Goal: Task Accomplishment & Management: Complete application form

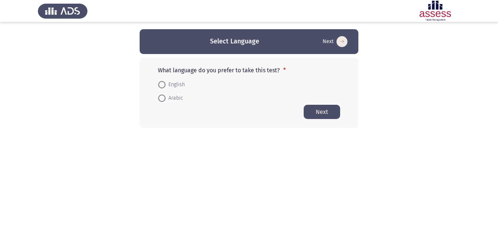
click at [173, 97] on span "Arabic" at bounding box center [173, 98] width 17 height 9
click at [165, 97] on input "Arabic" at bounding box center [161, 97] width 7 height 7
radio input "true"
click at [323, 113] on button "Next" at bounding box center [321, 111] width 36 height 14
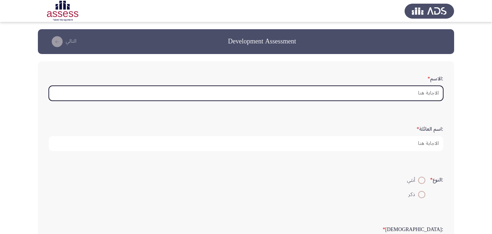
click at [420, 91] on input ":الاسم *" at bounding box center [246, 93] width 395 height 15
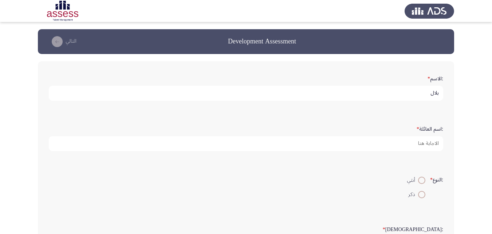
type input "بلال"
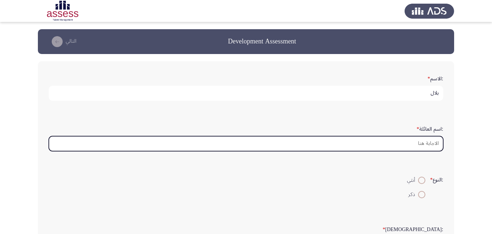
click at [428, 141] on input ":اسم العائلة *" at bounding box center [246, 143] width 395 height 15
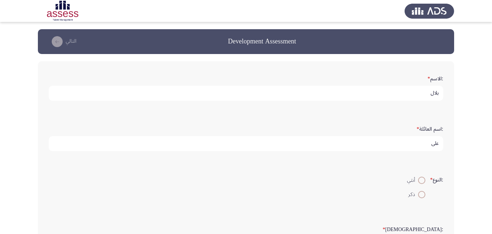
type input "على"
click at [422, 193] on span at bounding box center [421, 194] width 7 height 7
click at [422, 193] on input "ذكر" at bounding box center [421, 194] width 7 height 7
radio input "true"
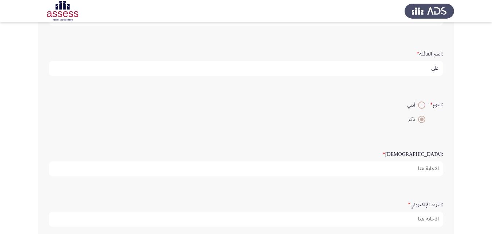
scroll to position [109, 0]
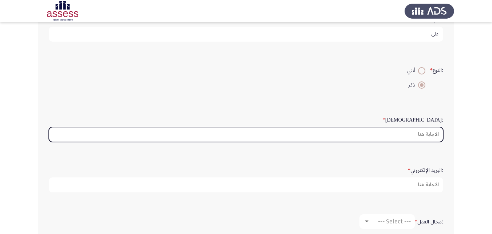
click at [434, 133] on input ":السن *" at bounding box center [246, 134] width 395 height 15
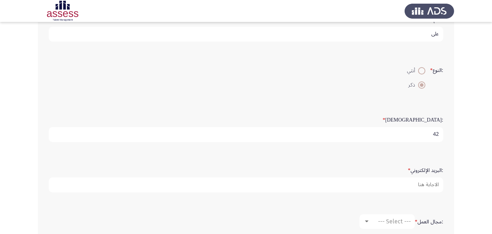
type input "42"
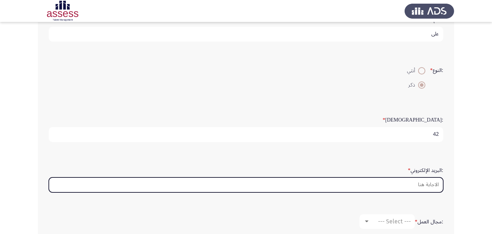
click at [419, 185] on input ":البريد الإلكتروني *" at bounding box center [246, 184] width 395 height 15
paste input "[EMAIL_ADDRESS][DOMAIN_NAME]"
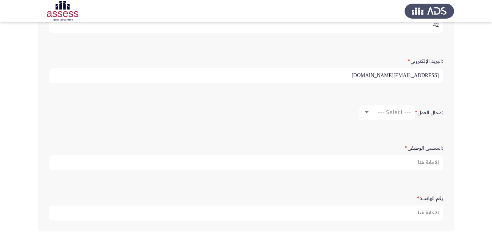
scroll to position [219, 0]
type input "[EMAIL_ADDRESS][DOMAIN_NAME]"
click at [388, 112] on span "--- Select ---" at bounding box center [394, 111] width 33 height 7
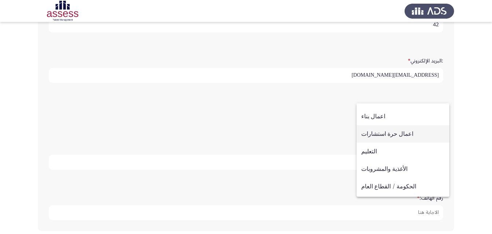
scroll to position [118, 0]
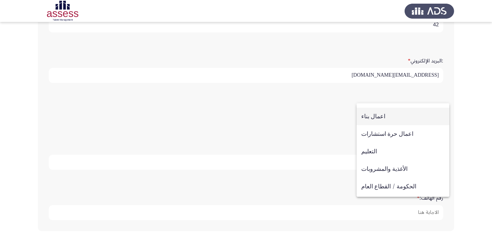
click at [388, 115] on span "اعمال بناء" at bounding box center [402, 115] width 83 height 17
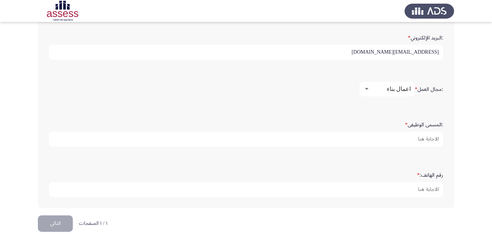
scroll to position [252, 0]
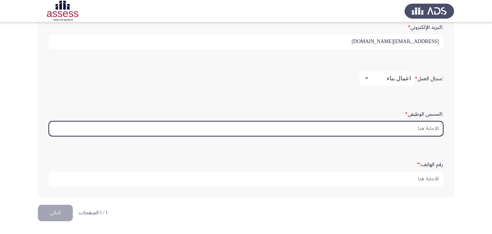
click at [419, 126] on input ":المسمى الوظيفى *" at bounding box center [246, 128] width 395 height 15
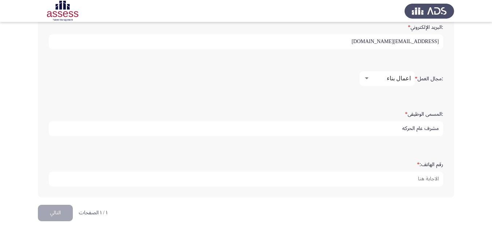
type input "مشرف عام الحركه"
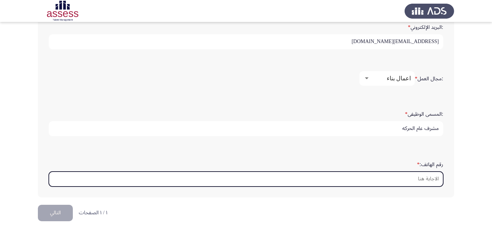
click at [419, 177] on input "رقم الهاتف: *" at bounding box center [246, 178] width 395 height 15
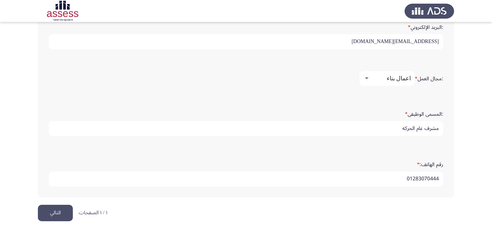
type input "01283070444"
click at [59, 211] on button "التالي" at bounding box center [55, 212] width 35 height 16
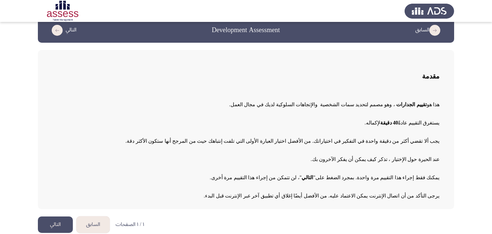
scroll to position [17, 0]
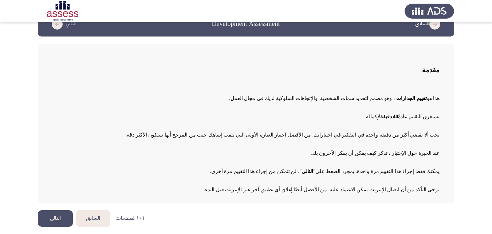
click at [58, 219] on button "التالي" at bounding box center [55, 218] width 35 height 16
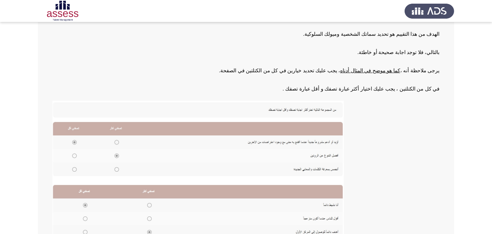
scroll to position [143, 0]
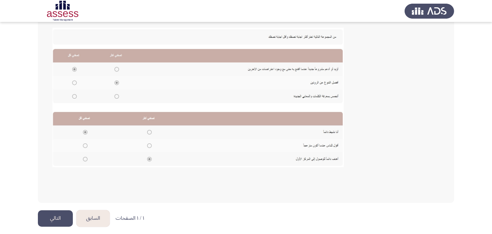
click at [85, 146] on img at bounding box center [197, 97] width 291 height 139
click at [86, 147] on img at bounding box center [197, 97] width 291 height 139
click at [86, 145] on img at bounding box center [197, 97] width 291 height 139
click at [84, 146] on img at bounding box center [197, 97] width 291 height 139
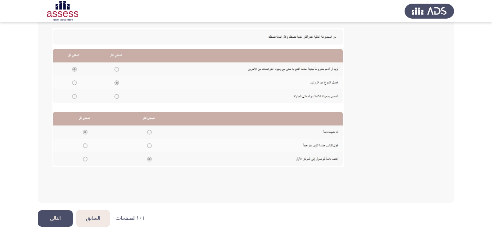
click at [86, 145] on img at bounding box center [197, 97] width 291 height 139
click at [55, 218] on button "التالي" at bounding box center [55, 218] width 35 height 16
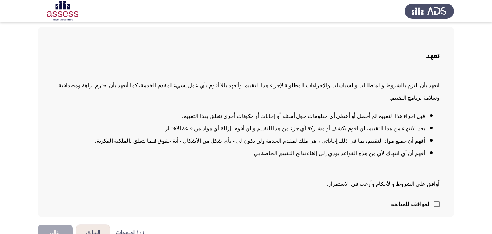
scroll to position [36, 0]
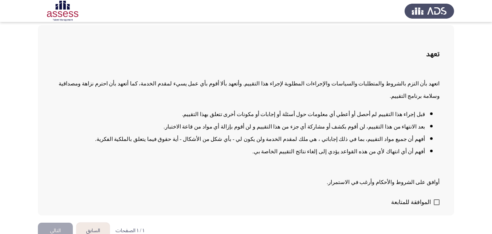
click at [436, 199] on span at bounding box center [437, 202] width 6 height 6
click at [436, 205] on input "الموافقة للمتابعة" at bounding box center [436, 205] width 0 height 0
checkbox input "true"
click at [55, 222] on button "التالي" at bounding box center [55, 230] width 35 height 16
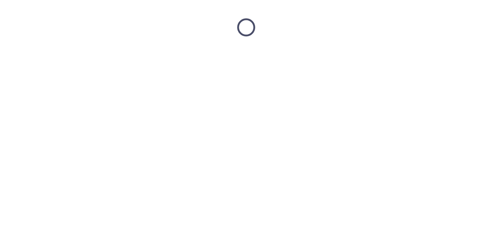
scroll to position [0, 0]
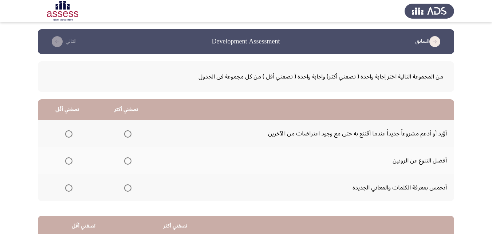
click at [129, 134] on span "Select an option" at bounding box center [127, 133] width 7 height 7
click at [129, 134] on input "Select an option" at bounding box center [127, 133] width 7 height 7
click at [69, 161] on span "Select an option" at bounding box center [69, 161] width 0 height 0
click at [69, 161] on input "Select an option" at bounding box center [68, 160] width 7 height 7
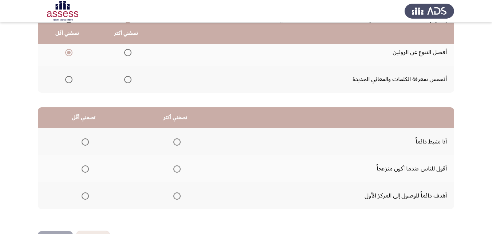
scroll to position [109, 0]
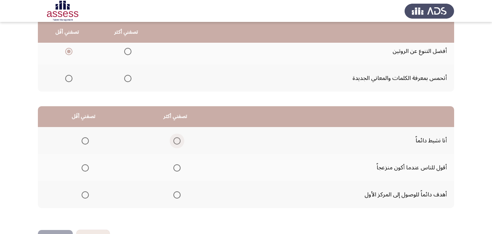
click at [176, 138] on span "Select an option" at bounding box center [176, 140] width 7 height 7
click at [176, 138] on input "Select an option" at bounding box center [176, 140] width 7 height 7
click at [86, 166] on span "Select an option" at bounding box center [85, 167] width 7 height 7
click at [86, 166] on input "Select an option" at bounding box center [85, 167] width 7 height 7
click at [177, 195] on span "Select an option" at bounding box center [177, 195] width 0 height 0
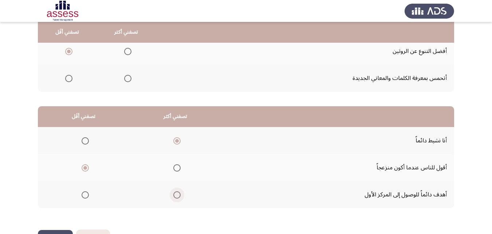
click at [176, 195] on input "Select an option" at bounding box center [176, 194] width 7 height 7
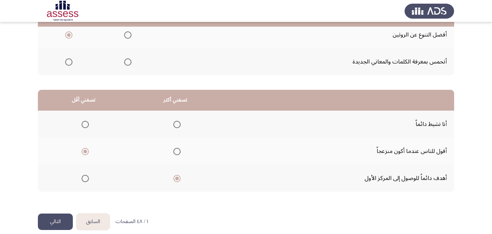
scroll to position [134, 0]
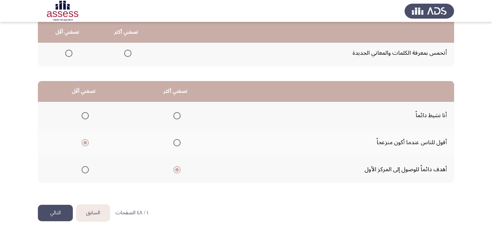
click at [60, 212] on button "التالي" at bounding box center [55, 212] width 35 height 16
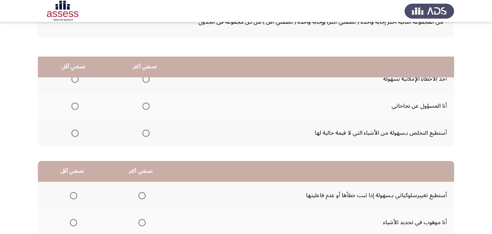
scroll to position [25, 0]
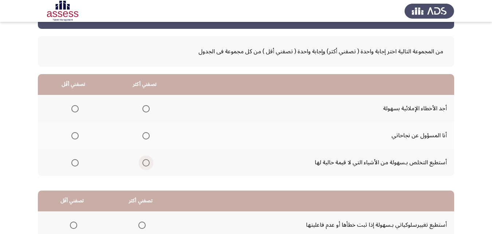
click at [142, 163] on span "Select an option" at bounding box center [145, 162] width 7 height 7
click at [142, 163] on input "Select an option" at bounding box center [145, 162] width 7 height 7
click at [75, 133] on span "Select an option" at bounding box center [74, 135] width 7 height 7
click at [75, 133] on input "Select an option" at bounding box center [74, 135] width 7 height 7
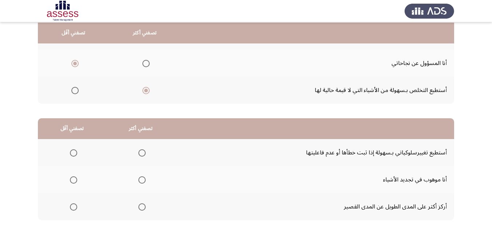
scroll to position [98, 0]
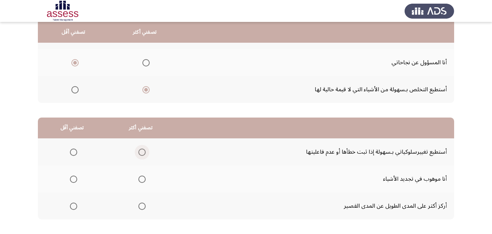
click at [137, 150] on label "Select an option" at bounding box center [141, 151] width 10 height 7
click at [138, 150] on input "Select an option" at bounding box center [141, 151] width 7 height 7
click at [71, 204] on span "Select an option" at bounding box center [73, 205] width 7 height 7
click at [71, 204] on input "Select an option" at bounding box center [73, 205] width 7 height 7
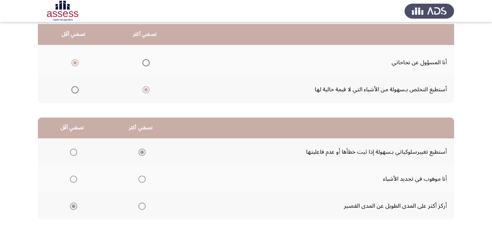
scroll to position [134, 0]
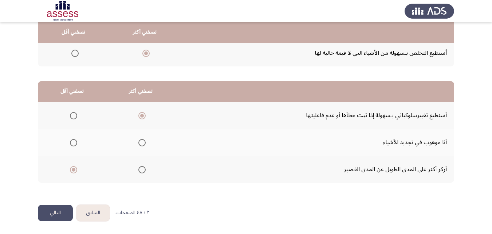
click at [55, 212] on button "التالي" at bounding box center [55, 212] width 35 height 16
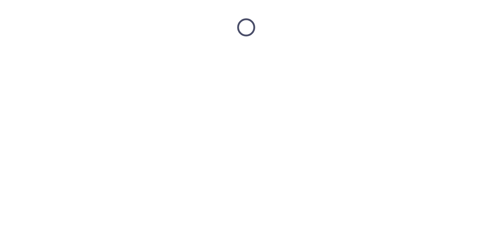
scroll to position [0, 0]
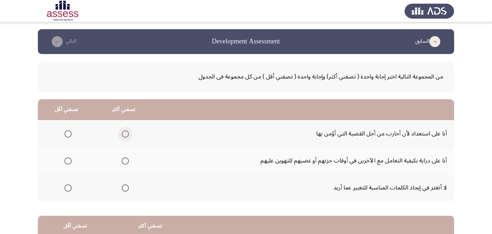
click at [124, 134] on span "Select an option" at bounding box center [125, 133] width 7 height 7
click at [124, 134] on input "Select an option" at bounding box center [125, 133] width 7 height 7
click at [124, 185] on span "Select an option" at bounding box center [125, 187] width 7 height 7
click at [124, 185] on input "Select an option" at bounding box center [125, 187] width 7 height 7
click at [67, 133] on span "Select an option" at bounding box center [67, 133] width 7 height 7
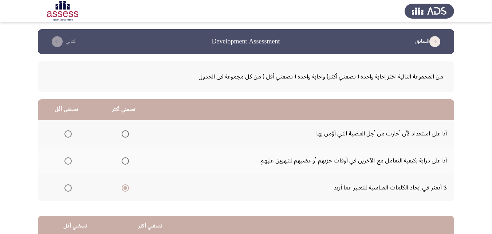
click at [67, 133] on input "Select an option" at bounding box center [67, 133] width 7 height 7
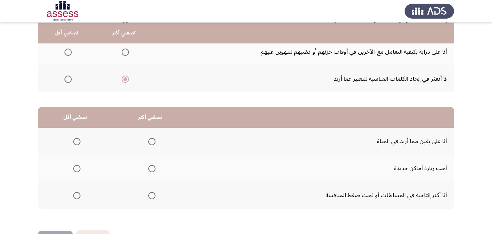
scroll to position [109, 0]
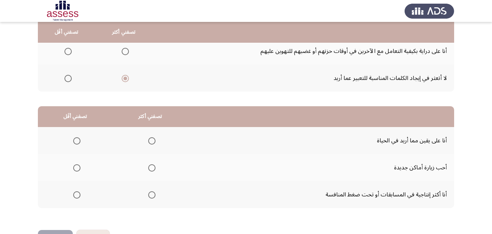
click at [152, 194] on span "Select an option" at bounding box center [151, 194] width 7 height 7
click at [152, 194] on input "Select an option" at bounding box center [151, 194] width 7 height 7
click at [75, 138] on span "Select an option" at bounding box center [76, 140] width 7 height 7
click at [75, 138] on input "Select an option" at bounding box center [76, 140] width 7 height 7
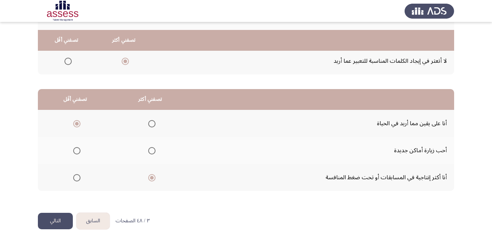
scroll to position [134, 0]
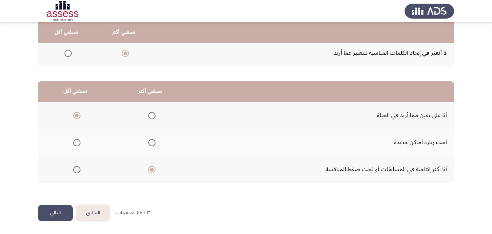
click at [58, 211] on button "التالي" at bounding box center [55, 212] width 35 height 16
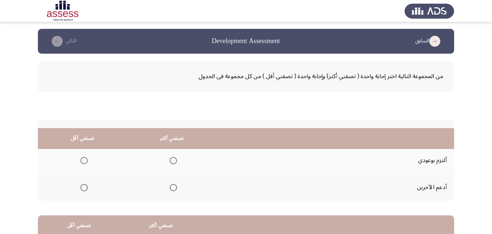
scroll to position [0, 0]
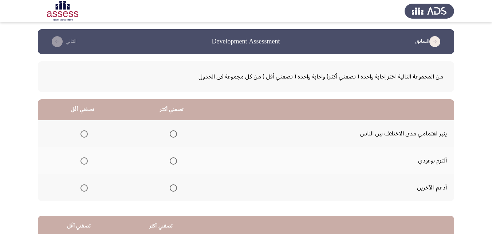
click at [173, 160] on span "Select an option" at bounding box center [173, 160] width 7 height 7
click at [173, 160] on input "Select an option" at bounding box center [173, 160] width 7 height 7
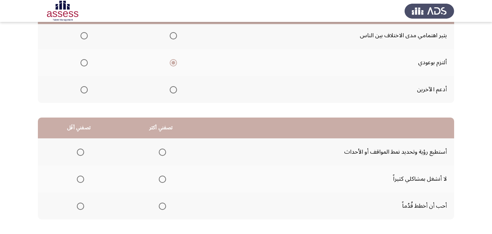
scroll to position [62, 0]
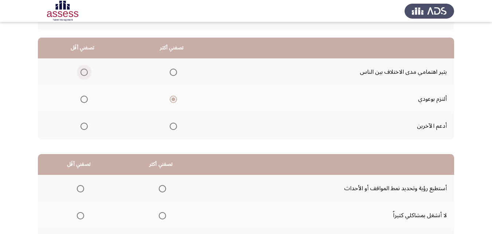
click at [83, 71] on span "Select an option" at bounding box center [84, 71] width 7 height 7
click at [83, 71] on input "Select an option" at bounding box center [84, 71] width 7 height 7
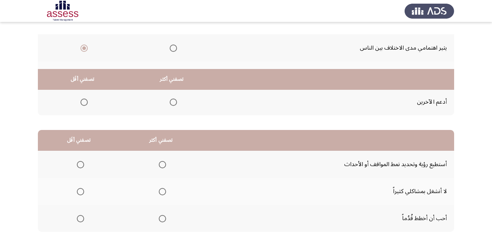
scroll to position [134, 0]
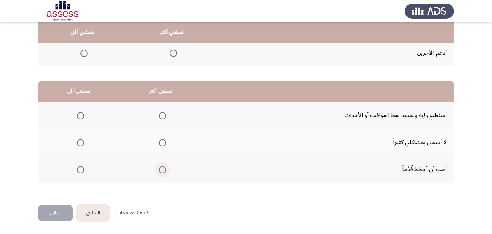
click at [159, 169] on span "Select an option" at bounding box center [162, 169] width 7 height 7
click at [159, 169] on input "Select an option" at bounding box center [162, 169] width 7 height 7
click at [77, 142] on span "Select an option" at bounding box center [80, 142] width 7 height 7
click at [77, 142] on input "Select an option" at bounding box center [80, 142] width 7 height 7
click at [55, 211] on button "التالي" at bounding box center [55, 212] width 35 height 16
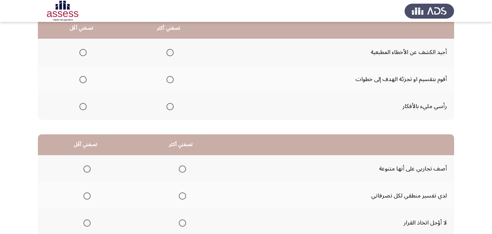
scroll to position [0, 0]
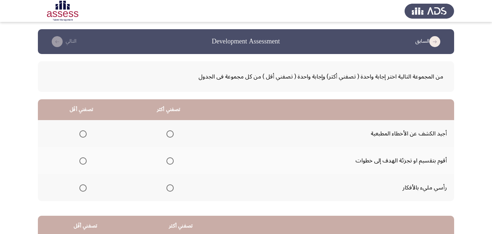
click at [170, 187] on span "Select an option" at bounding box center [169, 187] width 7 height 7
click at [170, 187] on input "Select an option" at bounding box center [169, 187] width 7 height 7
click at [85, 134] on span "Select an option" at bounding box center [82, 133] width 7 height 7
click at [85, 134] on input "Select an option" at bounding box center [82, 133] width 7 height 7
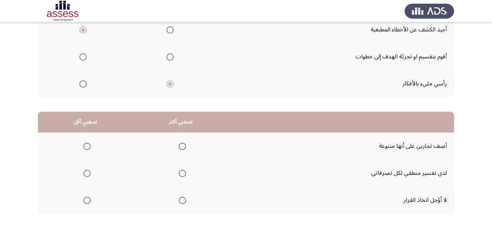
scroll to position [134, 0]
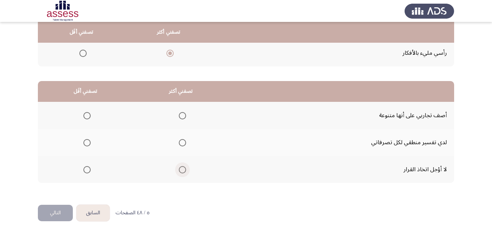
click at [185, 167] on span "Select an option" at bounding box center [182, 169] width 7 height 7
click at [185, 167] on input "Select an option" at bounding box center [182, 169] width 7 height 7
click at [85, 114] on span "Select an option" at bounding box center [86, 115] width 7 height 7
click at [85, 114] on input "Select an option" at bounding box center [86, 115] width 7 height 7
click at [60, 211] on button "التالي" at bounding box center [55, 212] width 35 height 16
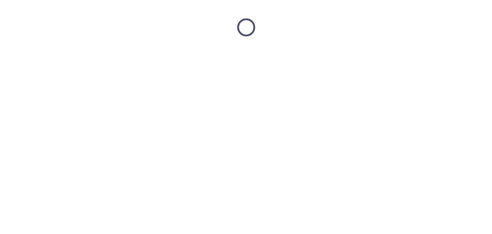
scroll to position [0, 0]
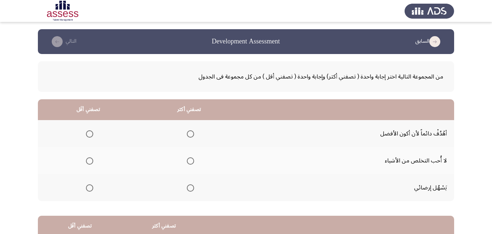
click at [192, 133] on span "Select an option" at bounding box center [190, 133] width 7 height 7
click at [192, 133] on input "Select an option" at bounding box center [190, 133] width 7 height 7
click at [87, 158] on span "Select an option" at bounding box center [89, 160] width 7 height 7
click at [87, 158] on input "Select an option" at bounding box center [89, 160] width 7 height 7
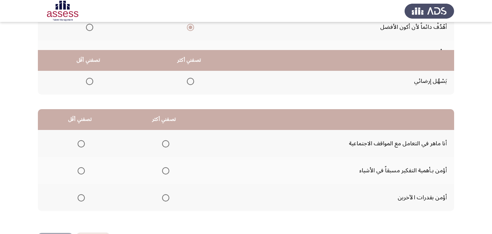
scroll to position [134, 0]
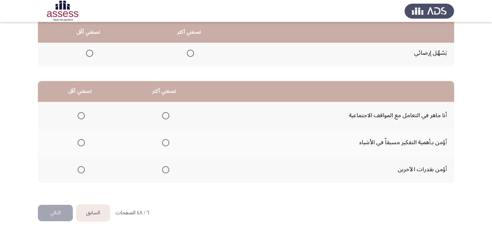
click at [166, 115] on span "Select an option" at bounding box center [165, 115] width 7 height 7
click at [166, 115] on input "Select an option" at bounding box center [165, 115] width 7 height 7
click at [165, 172] on span "Select an option" at bounding box center [165, 169] width 7 height 7
click at [165, 172] on input "Select an option" at bounding box center [165, 169] width 7 height 7
click at [83, 142] on span "Select an option" at bounding box center [81, 142] width 7 height 7
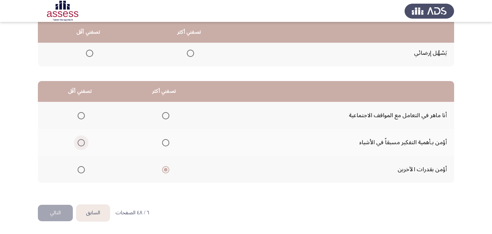
click at [83, 142] on input "Select an option" at bounding box center [81, 142] width 7 height 7
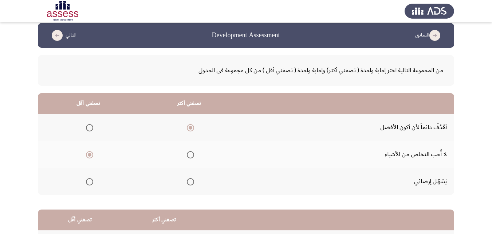
scroll to position [0, 0]
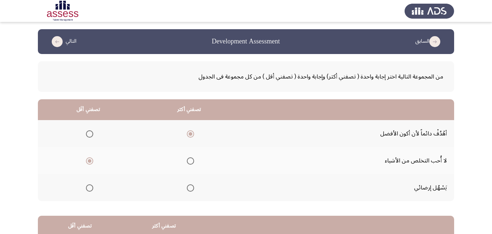
click at [88, 189] on span "Select an option" at bounding box center [89, 187] width 7 height 7
click at [88, 189] on input "Select an option" at bounding box center [89, 187] width 7 height 7
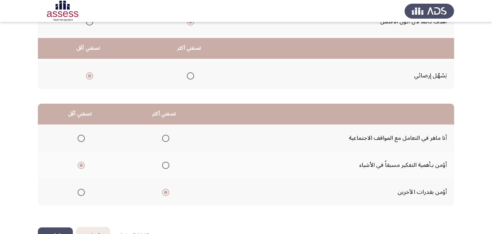
scroll to position [134, 0]
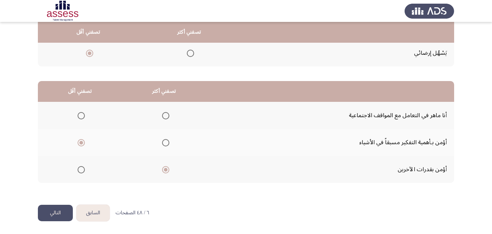
click at [55, 211] on button "التالي" at bounding box center [55, 212] width 35 height 16
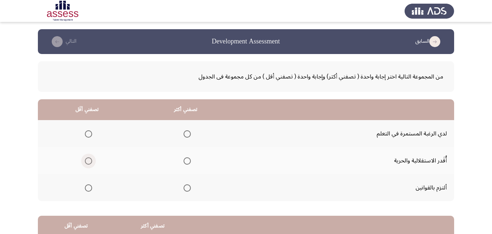
click at [88, 159] on span "Select an option" at bounding box center [88, 160] width 7 height 7
click at [88, 159] on input "Select an option" at bounding box center [88, 160] width 7 height 7
click at [188, 132] on span "Select an option" at bounding box center [187, 133] width 7 height 7
click at [188, 132] on input "Select an option" at bounding box center [187, 133] width 7 height 7
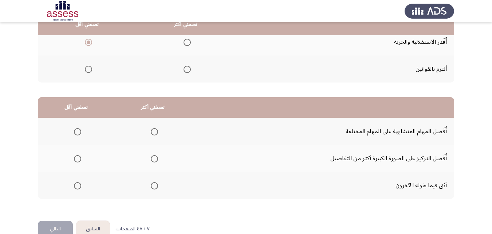
scroll to position [134, 0]
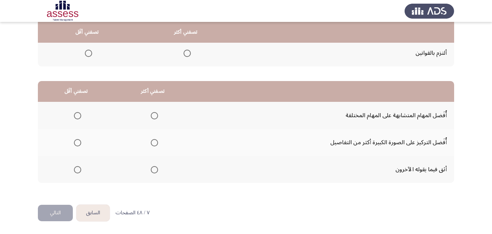
click at [73, 169] on label "Select an option" at bounding box center [76, 169] width 10 height 7
click at [74, 169] on input "Select an option" at bounding box center [77, 169] width 7 height 7
click at [153, 141] on span "Select an option" at bounding box center [154, 142] width 7 height 7
click at [153, 141] on input "Select an option" at bounding box center [154, 142] width 7 height 7
click at [56, 212] on button "التالي" at bounding box center [55, 212] width 35 height 16
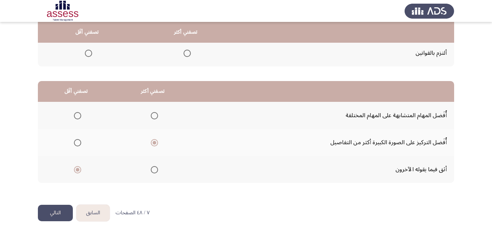
scroll to position [0, 0]
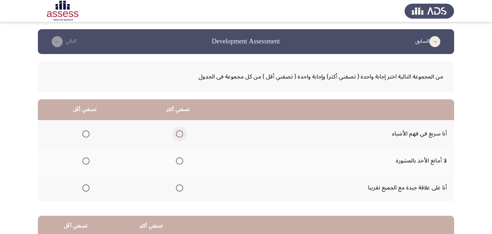
click at [176, 136] on span "Select an option" at bounding box center [179, 133] width 7 height 7
click at [176, 136] on input "Select an option" at bounding box center [179, 133] width 7 height 7
click at [87, 158] on span "Select an option" at bounding box center [85, 160] width 7 height 7
click at [87, 158] on input "Select an option" at bounding box center [85, 160] width 7 height 7
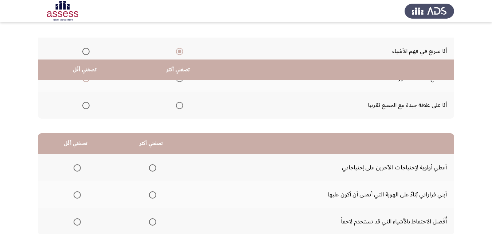
scroll to position [134, 0]
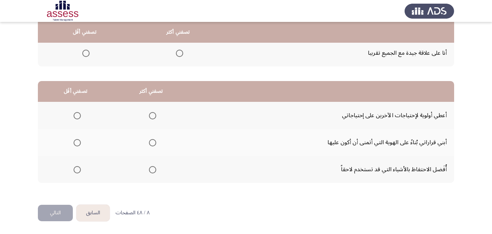
click at [149, 141] on span "Select an option" at bounding box center [152, 142] width 7 height 7
click at [149, 141] on input "Select an option" at bounding box center [152, 142] width 7 height 7
click at [76, 170] on span "Select an option" at bounding box center [77, 169] width 7 height 7
click at [76, 170] on input "Select an option" at bounding box center [77, 169] width 7 height 7
click at [58, 212] on button "التالي" at bounding box center [55, 212] width 35 height 16
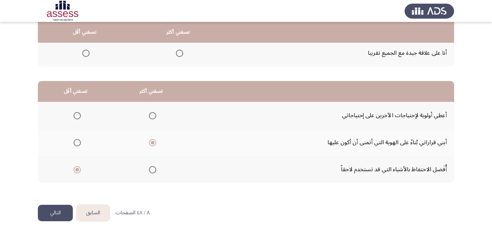
scroll to position [0, 0]
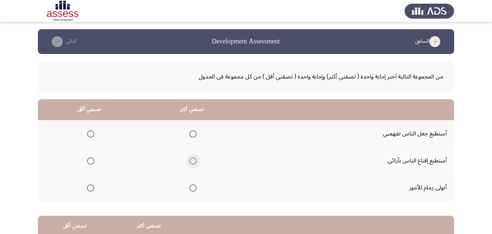
click at [189, 160] on span "Select an option" at bounding box center [192, 160] width 7 height 7
click at [189, 160] on input "Select an option" at bounding box center [192, 160] width 7 height 7
click at [88, 188] on span "Select an option" at bounding box center [90, 187] width 7 height 7
click at [88, 188] on input "Select an option" at bounding box center [90, 187] width 7 height 7
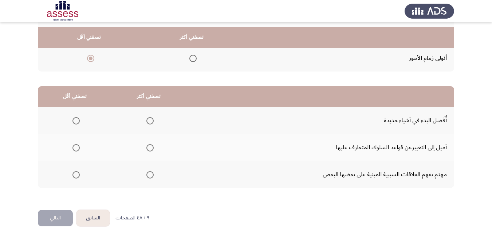
scroll to position [134, 0]
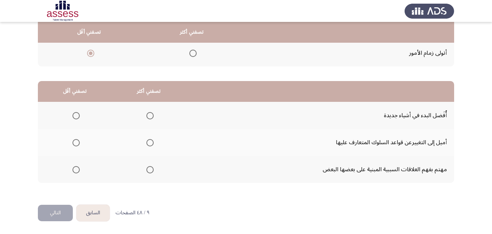
click at [150, 116] on span "Select an option" at bounding box center [149, 115] width 7 height 7
click at [150, 116] on input "Select an option" at bounding box center [149, 115] width 7 height 7
click at [72, 140] on span "Select an option" at bounding box center [75, 142] width 7 height 7
click at [72, 140] on input "Select an option" at bounding box center [75, 142] width 7 height 7
click at [62, 211] on button "التالي" at bounding box center [55, 212] width 35 height 16
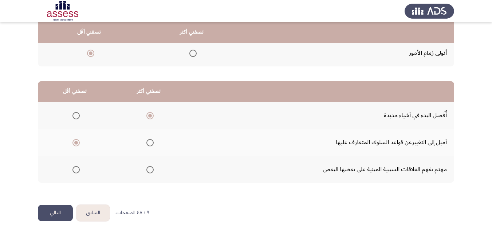
scroll to position [0, 0]
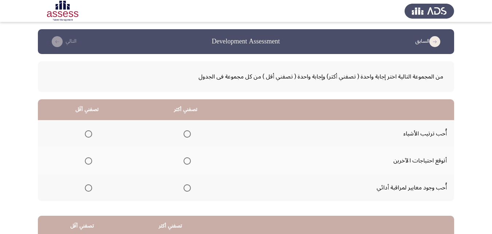
click at [187, 158] on span "Select an option" at bounding box center [187, 160] width 7 height 7
click at [187, 158] on input "Select an option" at bounding box center [187, 160] width 7 height 7
click at [90, 187] on span "Select an option" at bounding box center [88, 187] width 7 height 7
click at [90, 187] on input "Select an option" at bounding box center [88, 187] width 7 height 7
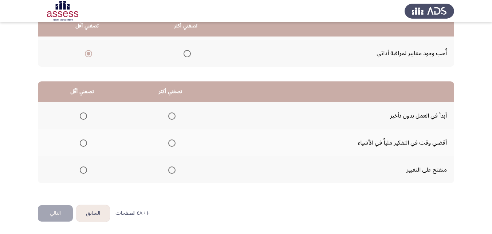
scroll to position [134, 0]
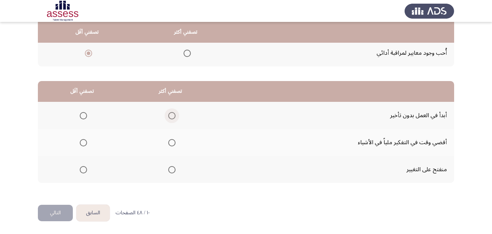
click at [172, 115] on span "Select an option" at bounding box center [171, 115] width 7 height 7
click at [172, 115] on input "Select an option" at bounding box center [171, 115] width 7 height 7
click at [83, 141] on span "Select an option" at bounding box center [83, 142] width 7 height 7
click at [83, 141] on input "Select an option" at bounding box center [83, 142] width 7 height 7
click at [62, 211] on button "التالي" at bounding box center [55, 212] width 35 height 16
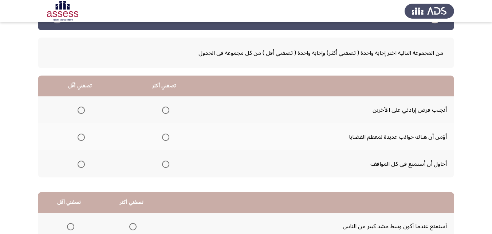
scroll to position [36, 0]
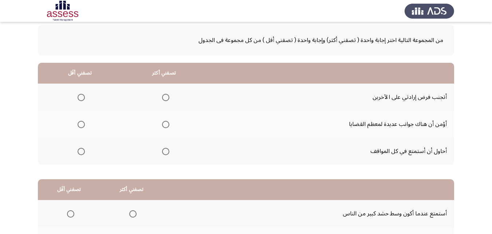
click at [165, 100] on span "Select an option" at bounding box center [165, 97] width 7 height 7
click at [165, 100] on input "Select an option" at bounding box center [165, 97] width 7 height 7
click at [80, 124] on span "Select an option" at bounding box center [81, 124] width 7 height 7
click at [80, 124] on input "Select an option" at bounding box center [81, 124] width 7 height 7
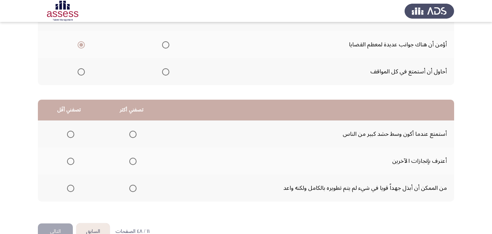
scroll to position [134, 0]
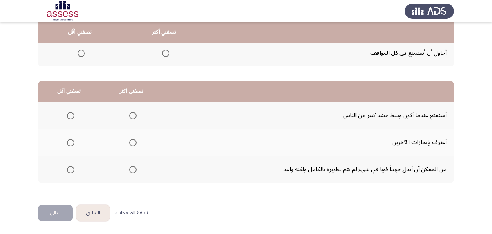
click at [133, 169] on span "Select an option" at bounding box center [133, 169] width 0 height 0
click at [132, 169] on input "Select an option" at bounding box center [132, 169] width 7 height 7
click at [68, 117] on span "Select an option" at bounding box center [70, 115] width 7 height 7
click at [68, 117] on input "Select an option" at bounding box center [70, 115] width 7 height 7
click at [51, 210] on button "التالي" at bounding box center [55, 212] width 35 height 16
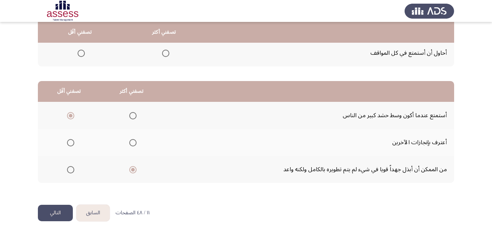
scroll to position [0, 0]
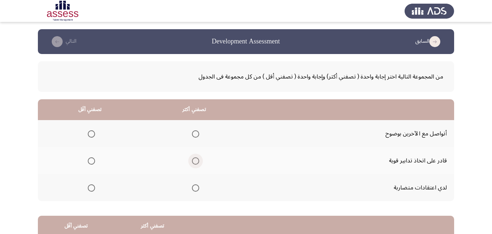
click at [199, 160] on span "Select an option" at bounding box center [195, 160] width 7 height 7
click at [199, 160] on input "Select an option" at bounding box center [195, 160] width 7 height 7
click at [87, 127] on mat-radio-group "Select an option" at bounding box center [90, 133] width 10 height 12
click at [90, 133] on span "Select an option" at bounding box center [91, 133] width 7 height 7
click at [90, 133] on input "Select an option" at bounding box center [91, 133] width 7 height 7
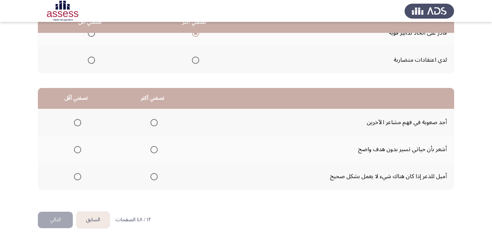
scroll to position [134, 0]
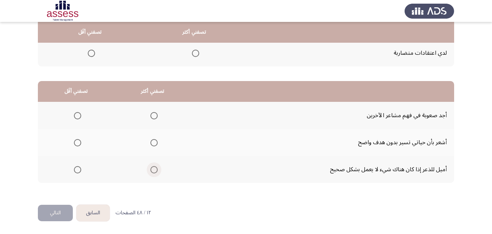
click at [156, 171] on span "Select an option" at bounding box center [153, 169] width 7 height 7
click at [156, 171] on input "Select an option" at bounding box center [153, 169] width 7 height 7
click at [79, 114] on span "Select an option" at bounding box center [77, 115] width 7 height 7
click at [79, 114] on input "Select an option" at bounding box center [77, 115] width 7 height 7
click at [56, 211] on button "التالي" at bounding box center [55, 212] width 35 height 16
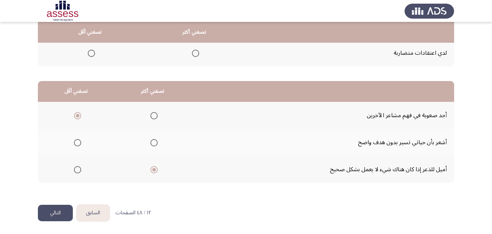
scroll to position [0, 0]
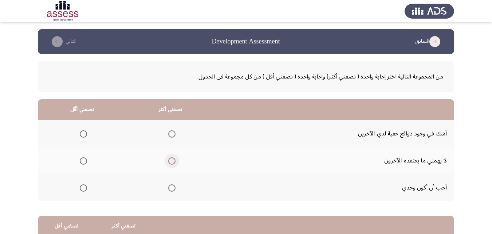
click at [172, 160] on span "Select an option" at bounding box center [171, 160] width 7 height 7
click at [172, 160] on input "Select an option" at bounding box center [171, 160] width 7 height 7
click at [85, 134] on span "Select an option" at bounding box center [83, 133] width 7 height 7
click at [85, 134] on input "Select an option" at bounding box center [83, 133] width 7 height 7
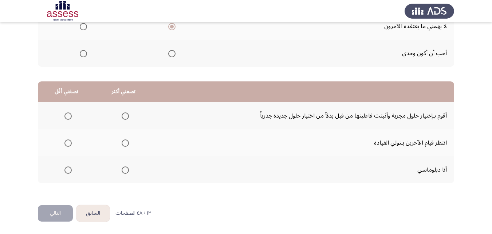
scroll to position [134, 0]
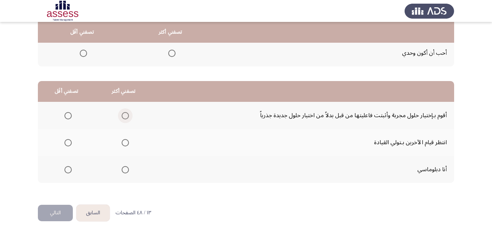
click at [123, 112] on span "Select an option" at bounding box center [125, 115] width 7 height 7
click at [123, 112] on input "Select an option" at bounding box center [125, 115] width 7 height 7
click at [64, 142] on span "Select an option" at bounding box center [67, 142] width 7 height 7
click at [64, 142] on input "Select an option" at bounding box center [67, 142] width 7 height 7
click at [58, 212] on button "التالي" at bounding box center [55, 212] width 35 height 16
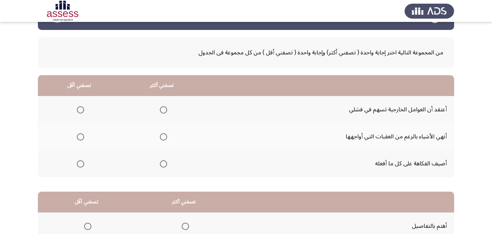
scroll to position [36, 0]
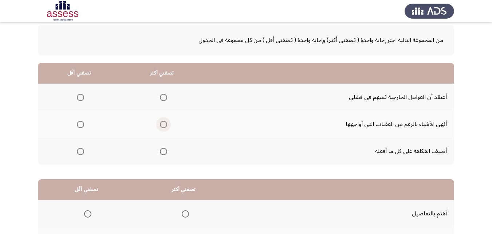
click at [164, 122] on span "Select an option" at bounding box center [163, 124] width 7 height 7
click at [164, 122] on input "Select an option" at bounding box center [163, 124] width 7 height 7
click at [79, 98] on span "Select an option" at bounding box center [80, 97] width 7 height 7
click at [79, 98] on input "Select an option" at bounding box center [80, 97] width 7 height 7
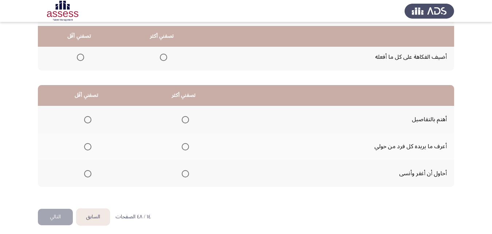
scroll to position [134, 0]
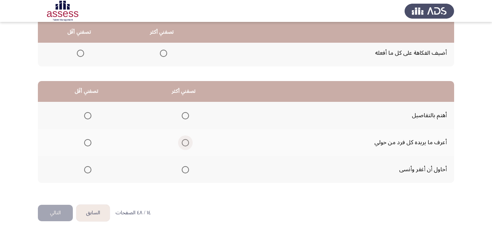
click at [187, 142] on span "Select an option" at bounding box center [185, 142] width 7 height 7
click at [187, 142] on input "Select an option" at bounding box center [185, 142] width 7 height 7
click at [86, 112] on span "Select an option" at bounding box center [87, 115] width 7 height 7
click at [86, 112] on input "Select an option" at bounding box center [87, 115] width 7 height 7
click at [61, 213] on button "التالي" at bounding box center [55, 212] width 35 height 16
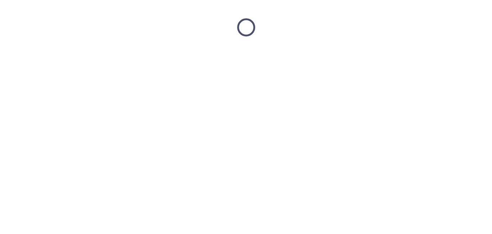
scroll to position [0, 0]
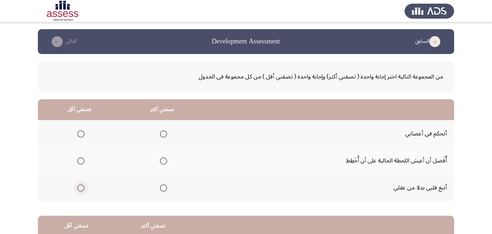
click at [79, 184] on span "Select an option" at bounding box center [80, 187] width 7 height 7
click at [79, 184] on input "Select an option" at bounding box center [80, 187] width 7 height 7
click at [163, 163] on span "Select an option" at bounding box center [163, 160] width 7 height 7
click at [163, 163] on input "Select an option" at bounding box center [163, 160] width 7 height 7
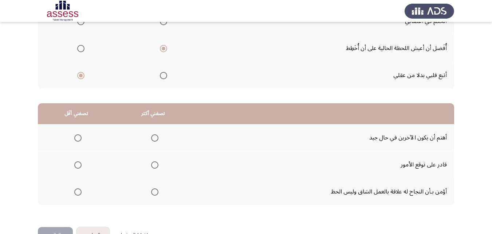
scroll to position [134, 0]
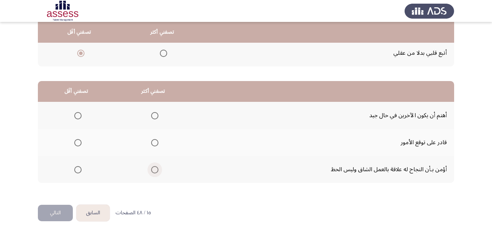
click at [151, 166] on span "Select an option" at bounding box center [154, 169] width 7 height 7
click at [151, 166] on input "Select an option" at bounding box center [154, 169] width 7 height 7
click at [75, 143] on span "Select an option" at bounding box center [77, 142] width 7 height 7
click at [75, 143] on input "Select an option" at bounding box center [77, 142] width 7 height 7
click at [58, 209] on button "التالي" at bounding box center [55, 212] width 35 height 16
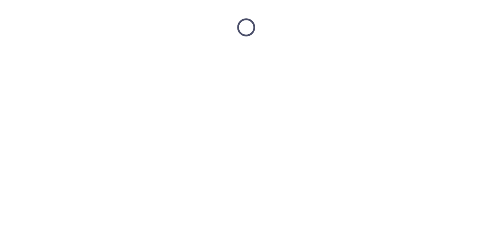
scroll to position [0, 0]
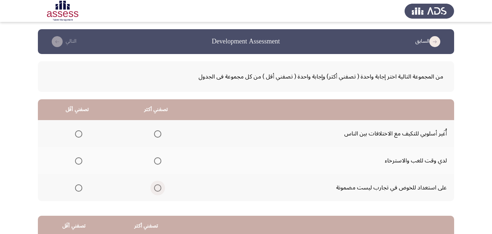
click at [154, 189] on span "Select an option" at bounding box center [157, 187] width 7 height 7
click at [154, 189] on input "Select an option" at bounding box center [157, 187] width 7 height 7
click at [81, 132] on span "Select an option" at bounding box center [78, 133] width 7 height 7
click at [81, 132] on input "Select an option" at bounding box center [78, 133] width 7 height 7
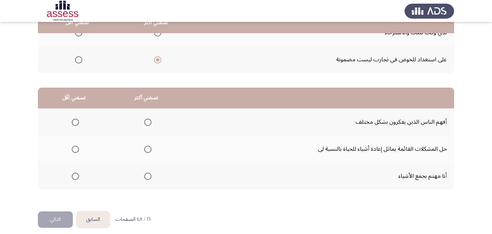
scroll to position [134, 0]
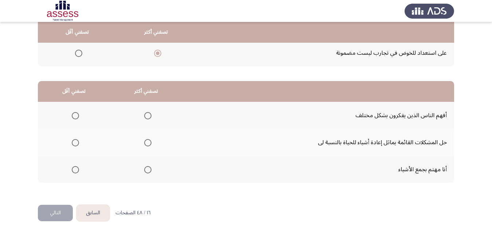
click at [149, 168] on span "Select an option" at bounding box center [147, 169] width 7 height 7
click at [149, 168] on input "Select an option" at bounding box center [147, 169] width 7 height 7
click at [76, 116] on span "Select an option" at bounding box center [75, 115] width 7 height 7
click at [76, 116] on input "Select an option" at bounding box center [75, 115] width 7 height 7
click at [145, 114] on span "Select an option" at bounding box center [147, 115] width 7 height 7
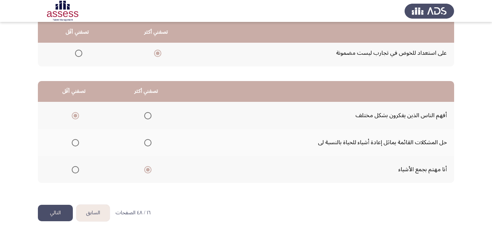
click at [145, 114] on input "Select an option" at bounding box center [147, 115] width 7 height 7
click at [77, 169] on span "Select an option" at bounding box center [75, 169] width 7 height 7
click at [77, 169] on input "Select an option" at bounding box center [75, 169] width 7 height 7
click at [46, 211] on button "التالي" at bounding box center [55, 212] width 35 height 16
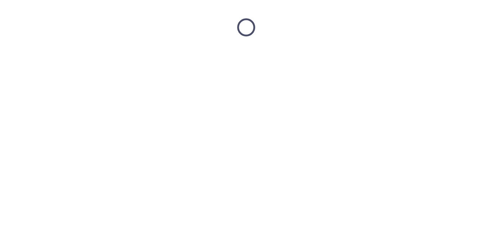
scroll to position [0, 0]
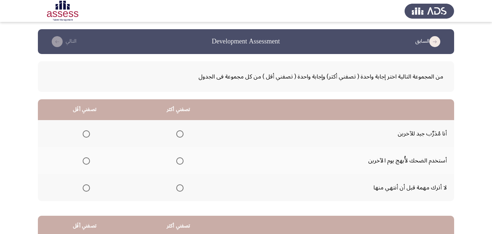
click at [177, 188] on span "Select an option" at bounding box center [179, 187] width 7 height 7
click at [177, 188] on input "Select an option" at bounding box center [179, 187] width 7 height 7
click at [85, 134] on span "Select an option" at bounding box center [86, 133] width 7 height 7
click at [85, 134] on input "Select an option" at bounding box center [86, 133] width 7 height 7
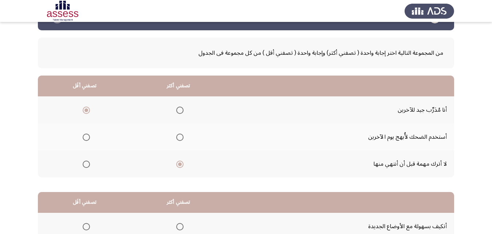
scroll to position [134, 0]
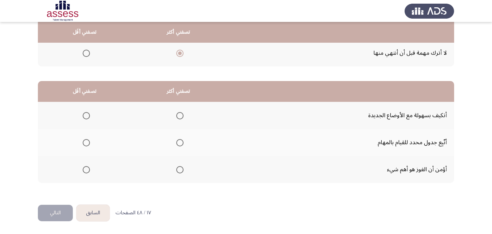
click at [180, 168] on span "Select an option" at bounding box center [179, 169] width 7 height 7
click at [180, 168] on input "Select an option" at bounding box center [179, 169] width 7 height 7
click at [85, 115] on span "Select an option" at bounding box center [86, 115] width 7 height 7
click at [85, 115] on input "Select an option" at bounding box center [86, 115] width 7 height 7
click at [57, 214] on button "التالي" at bounding box center [55, 212] width 35 height 16
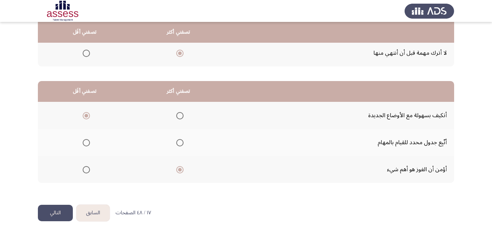
scroll to position [0, 0]
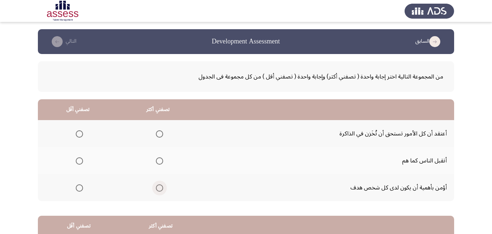
click at [160, 188] on span "Select an option" at bounding box center [159, 187] width 7 height 7
click at [160, 188] on input "Select an option" at bounding box center [159, 187] width 7 height 7
click at [80, 160] on span "Select an option" at bounding box center [79, 160] width 7 height 7
click at [80, 160] on input "Select an option" at bounding box center [79, 160] width 7 height 7
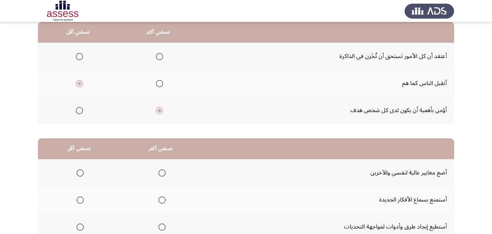
scroll to position [134, 0]
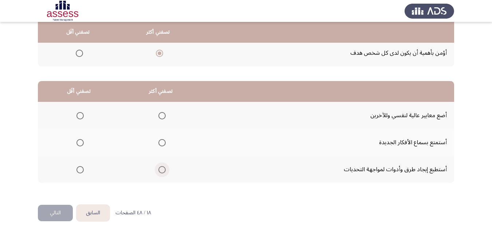
click at [163, 172] on span "Select an option" at bounding box center [161, 169] width 7 height 7
click at [163, 172] on input "Select an option" at bounding box center [161, 169] width 7 height 7
click at [80, 114] on span "Select an option" at bounding box center [80, 115] width 7 height 7
click at [80, 114] on input "Select an option" at bounding box center [80, 115] width 7 height 7
click at [55, 212] on button "التالي" at bounding box center [55, 212] width 35 height 16
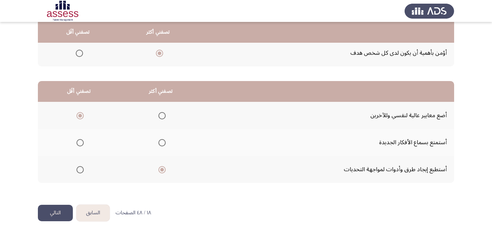
scroll to position [0, 0]
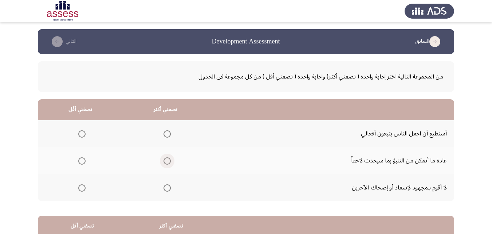
click at [164, 160] on span "Select an option" at bounding box center [167, 160] width 7 height 7
click at [164, 160] on input "Select an option" at bounding box center [167, 160] width 7 height 7
click at [79, 186] on span "Select an option" at bounding box center [81, 187] width 7 height 7
click at [79, 186] on input "Select an option" at bounding box center [81, 187] width 7 height 7
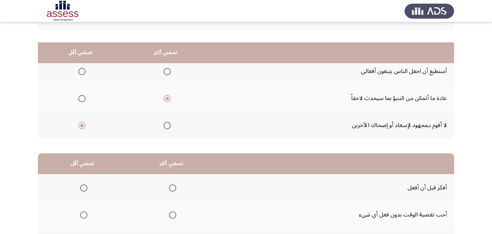
scroll to position [134, 0]
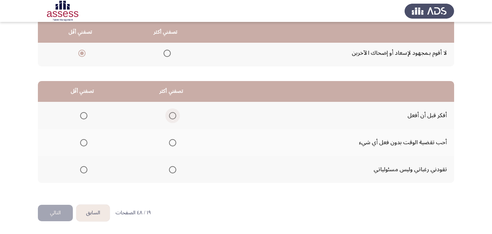
click at [169, 115] on span "Select an option" at bounding box center [172, 115] width 7 height 7
click at [169, 115] on input "Select an option" at bounding box center [172, 115] width 7 height 7
click at [83, 141] on span "Select an option" at bounding box center [83, 142] width 7 height 7
click at [83, 141] on input "Select an option" at bounding box center [83, 142] width 7 height 7
click at [82, 170] on span "Select an option" at bounding box center [83, 169] width 7 height 7
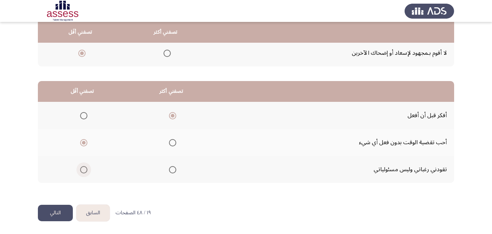
click at [82, 170] on input "Select an option" at bounding box center [83, 169] width 7 height 7
click at [54, 212] on button "التالي" at bounding box center [55, 212] width 35 height 16
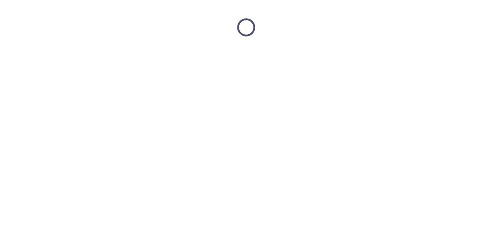
scroll to position [0, 0]
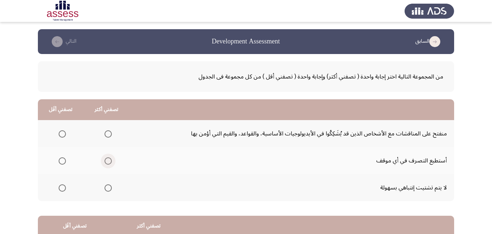
click at [109, 161] on span "Select an option" at bounding box center [108, 160] width 7 height 7
click at [109, 161] on input "Select an option" at bounding box center [108, 160] width 7 height 7
click at [62, 186] on span "Select an option" at bounding box center [62, 187] width 7 height 7
click at [62, 186] on input "Select an option" at bounding box center [62, 187] width 7 height 7
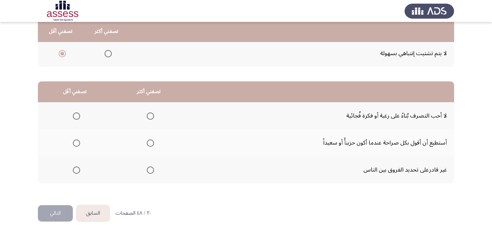
scroll to position [134, 0]
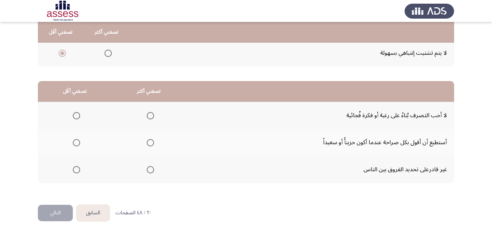
click at [149, 143] on span "Select an option" at bounding box center [150, 142] width 7 height 7
click at [149, 143] on input "Select an option" at bounding box center [150, 142] width 7 height 7
click at [78, 114] on span "Select an option" at bounding box center [76, 115] width 7 height 7
click at [78, 114] on input "Select an option" at bounding box center [76, 115] width 7 height 7
click at [47, 210] on button "التالي" at bounding box center [55, 212] width 35 height 16
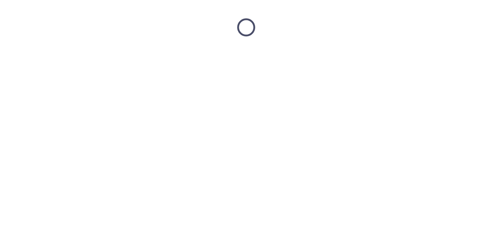
scroll to position [0, 0]
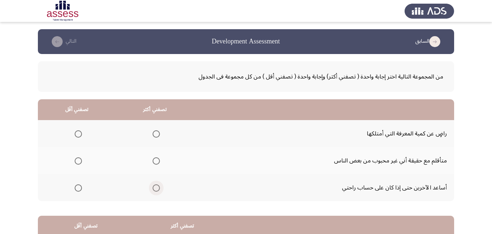
click at [154, 187] on span "Select an option" at bounding box center [156, 187] width 7 height 7
click at [154, 187] on input "Select an option" at bounding box center [156, 187] width 7 height 7
click at [75, 134] on span "Select an option" at bounding box center [78, 133] width 7 height 7
click at [75, 134] on input "Select an option" at bounding box center [78, 133] width 7 height 7
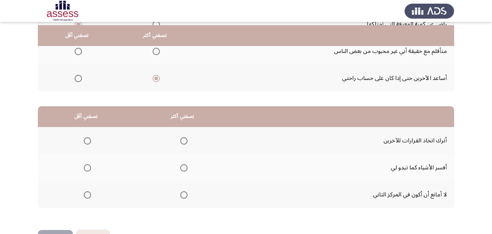
scroll to position [134, 0]
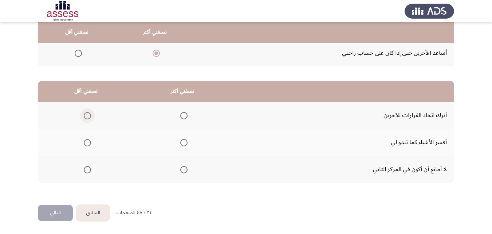
click at [88, 114] on span "Select an option" at bounding box center [87, 115] width 7 height 7
click at [88, 114] on input "Select an option" at bounding box center [87, 115] width 7 height 7
click at [183, 140] on span "Select an option" at bounding box center [183, 142] width 7 height 7
click at [183, 140] on input "Select an option" at bounding box center [183, 142] width 7 height 7
click at [70, 207] on button "التالي" at bounding box center [55, 212] width 35 height 16
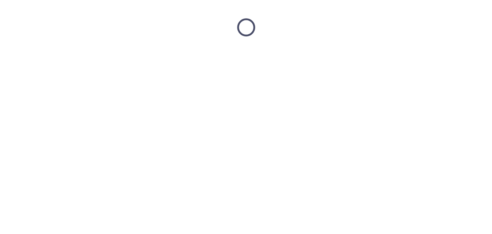
scroll to position [0, 0]
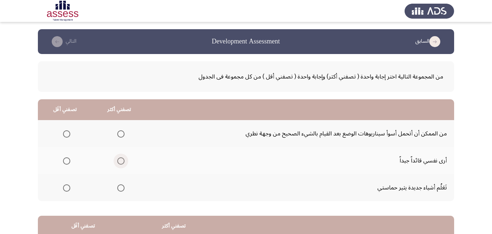
click at [120, 162] on span "Select an option" at bounding box center [120, 160] width 7 height 7
click at [120, 162] on input "Select an option" at bounding box center [120, 160] width 7 height 7
click at [67, 132] on span "Select an option" at bounding box center [66, 133] width 7 height 7
click at [67, 132] on input "Select an option" at bounding box center [66, 133] width 7 height 7
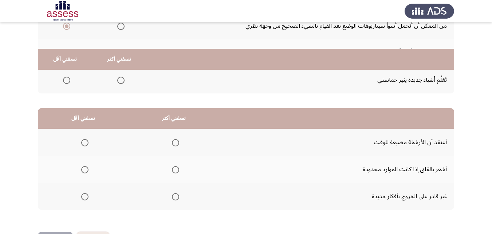
scroll to position [134, 0]
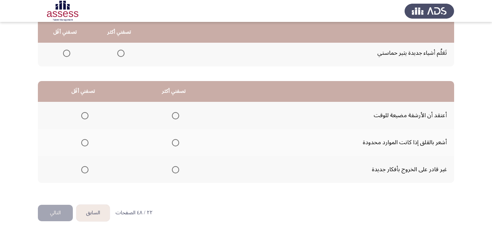
click at [172, 139] on span "Select an option" at bounding box center [175, 142] width 7 height 7
click at [172, 139] on input "Select an option" at bounding box center [175, 142] width 7 height 7
click at [175, 169] on span "Select an option" at bounding box center [175, 169] width 7 height 7
click at [175, 169] on input "Select an option" at bounding box center [175, 169] width 7 height 7
click at [82, 141] on span "Select an option" at bounding box center [84, 142] width 7 height 7
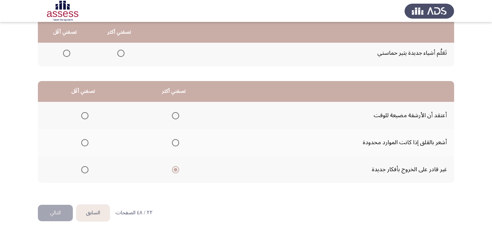
click at [82, 141] on input "Select an option" at bounding box center [84, 142] width 7 height 7
click at [54, 214] on button "التالي" at bounding box center [55, 212] width 35 height 16
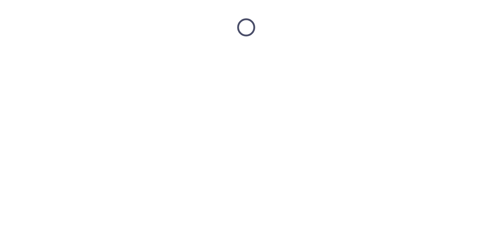
scroll to position [0, 0]
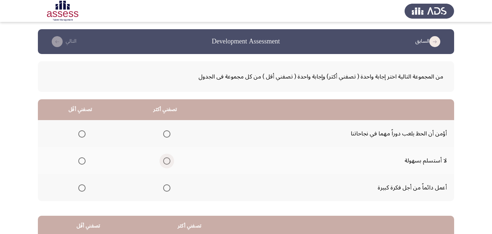
click at [163, 158] on span "Select an option" at bounding box center [166, 160] width 7 height 7
click at [163, 158] on input "Select an option" at bounding box center [166, 160] width 7 height 7
click at [78, 132] on span "Select an option" at bounding box center [81, 133] width 7 height 7
click at [78, 132] on input "Select an option" at bounding box center [81, 133] width 7 height 7
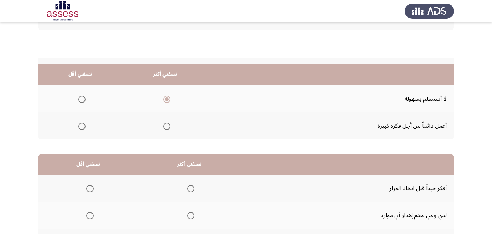
scroll to position [134, 0]
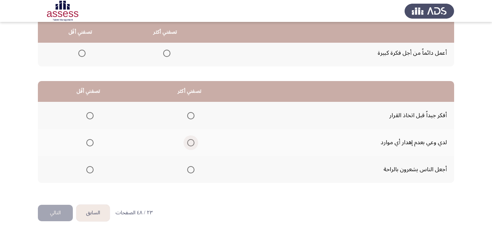
click at [189, 141] on span "Select an option" at bounding box center [190, 142] width 7 height 7
click at [189, 141] on input "Select an option" at bounding box center [190, 142] width 7 height 7
click at [93, 113] on span "Select an option" at bounding box center [89, 115] width 7 height 7
click at [93, 113] on input "Select an option" at bounding box center [89, 115] width 7 height 7
click at [62, 214] on button "التالي" at bounding box center [55, 212] width 35 height 16
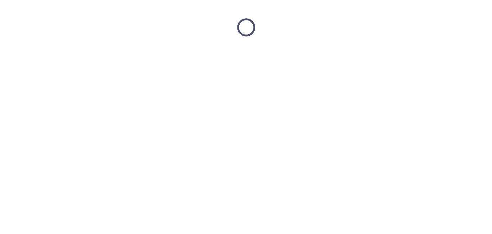
scroll to position [0, 0]
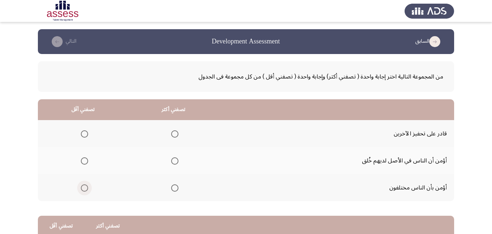
click at [81, 187] on span "Select an option" at bounding box center [84, 187] width 7 height 7
click at [81, 187] on input "Select an option" at bounding box center [84, 187] width 7 height 7
click at [174, 132] on span "Select an option" at bounding box center [174, 133] width 7 height 7
click at [174, 132] on input "Select an option" at bounding box center [174, 133] width 7 height 7
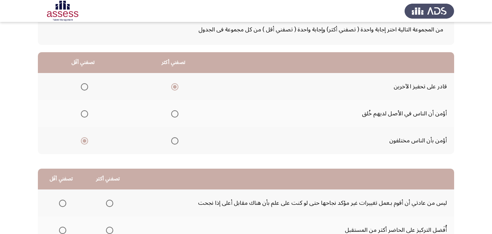
scroll to position [134, 0]
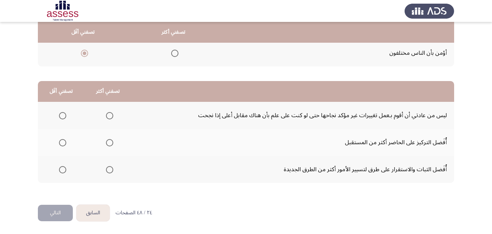
click at [108, 114] on span "Select an option" at bounding box center [109, 115] width 7 height 7
click at [108, 114] on input "Select an option" at bounding box center [109, 115] width 7 height 7
click at [60, 140] on span "Select an option" at bounding box center [62, 142] width 7 height 7
click at [60, 140] on input "Select an option" at bounding box center [62, 142] width 7 height 7
click at [58, 214] on button "التالي" at bounding box center [55, 212] width 35 height 16
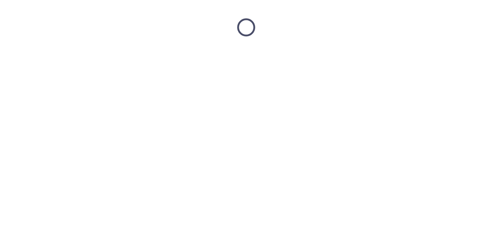
scroll to position [0, 0]
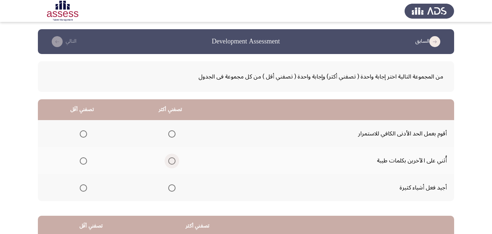
click at [174, 160] on span "Select an option" at bounding box center [171, 160] width 7 height 7
click at [174, 160] on input "Select an option" at bounding box center [171, 160] width 7 height 7
click at [171, 189] on span "Select an option" at bounding box center [171, 187] width 7 height 7
click at [171, 189] on input "Select an option" at bounding box center [171, 187] width 7 height 7
click at [84, 160] on span "Select an option" at bounding box center [83, 160] width 7 height 7
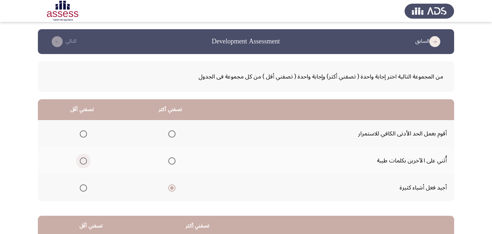
click at [84, 160] on input "Select an option" at bounding box center [83, 160] width 7 height 7
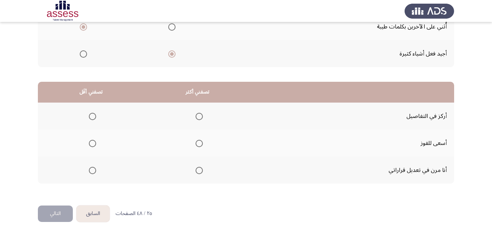
scroll to position [134, 0]
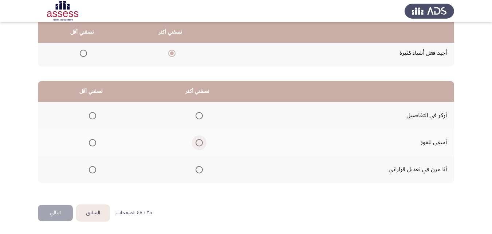
click at [201, 142] on span "Select an option" at bounding box center [199, 142] width 7 height 7
click at [201, 142] on input "Select an option" at bounding box center [199, 142] width 7 height 7
click at [91, 169] on span "Select an option" at bounding box center [92, 169] width 7 height 7
click at [91, 169] on input "Select an option" at bounding box center [92, 169] width 7 height 7
click at [60, 211] on button "التالي" at bounding box center [55, 212] width 35 height 16
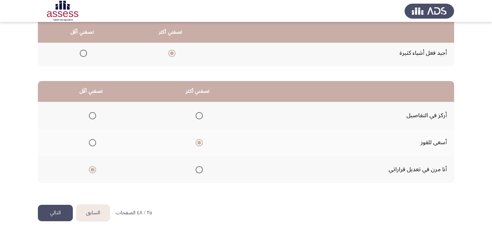
scroll to position [0, 0]
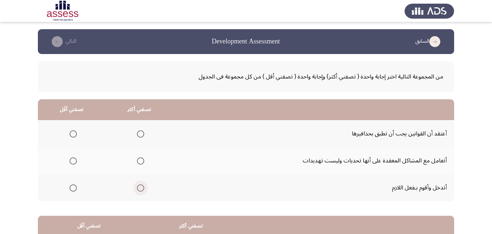
click at [138, 189] on span "Select an option" at bounding box center [140, 187] width 7 height 7
click at [138, 189] on input "Select an option" at bounding box center [140, 187] width 7 height 7
click at [73, 161] on span "Select an option" at bounding box center [73, 160] width 7 height 7
click at [73, 161] on input "Select an option" at bounding box center [73, 160] width 7 height 7
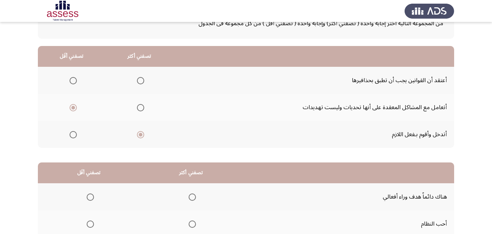
scroll to position [134, 0]
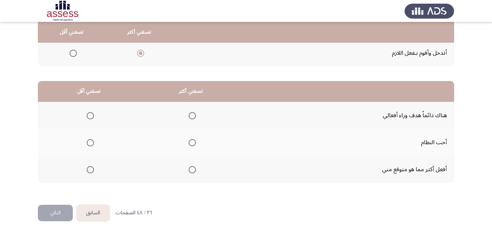
click at [191, 169] on span "Select an option" at bounding box center [192, 169] width 7 height 7
click at [191, 169] on input "Select an option" at bounding box center [192, 169] width 7 height 7
click at [88, 142] on span "Select an option" at bounding box center [90, 142] width 7 height 7
click at [88, 142] on input "Select an option" at bounding box center [90, 142] width 7 height 7
click at [89, 115] on span "Select an option" at bounding box center [90, 115] width 7 height 7
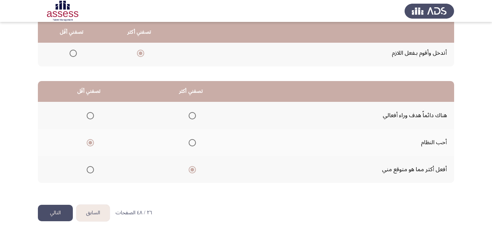
click at [89, 115] on input "Select an option" at bounding box center [90, 115] width 7 height 7
click at [61, 208] on button "التالي" at bounding box center [55, 212] width 35 height 16
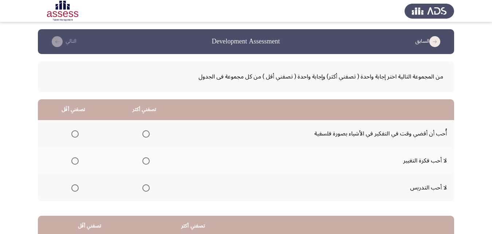
click at [73, 188] on span "Select an option" at bounding box center [74, 187] width 7 height 7
click at [73, 188] on input "Select an option" at bounding box center [74, 187] width 7 height 7
click at [144, 160] on span "Select an option" at bounding box center [145, 160] width 7 height 7
click at [144, 160] on input "Select an option" at bounding box center [145, 160] width 7 height 7
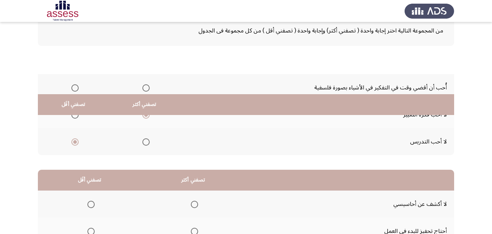
scroll to position [134, 0]
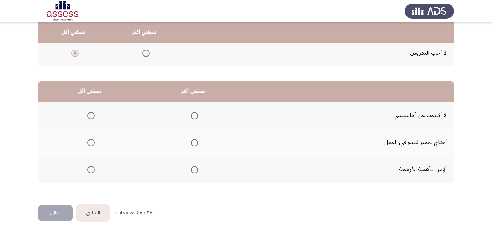
click at [191, 140] on span "Select an option" at bounding box center [194, 142] width 7 height 7
click at [191, 140] on input "Select an option" at bounding box center [194, 142] width 7 height 7
click at [90, 168] on span "Select an option" at bounding box center [90, 169] width 7 height 7
click at [90, 168] on input "Select an option" at bounding box center [90, 169] width 7 height 7
click at [58, 211] on button "التالي" at bounding box center [55, 212] width 35 height 16
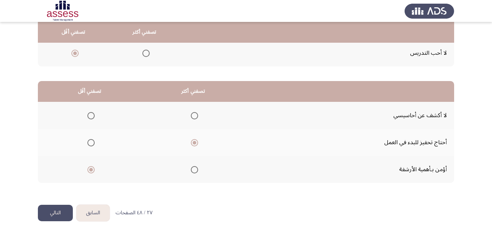
scroll to position [0, 0]
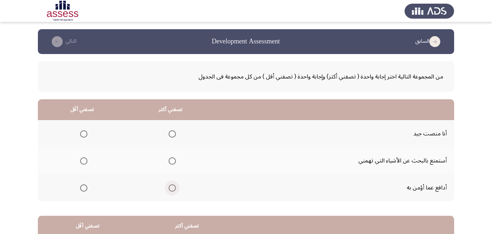
click at [170, 187] on span "Select an option" at bounding box center [172, 187] width 7 height 7
click at [170, 187] on input "Select an option" at bounding box center [172, 187] width 7 height 7
click at [85, 158] on span "Select an option" at bounding box center [83, 160] width 7 height 7
click at [85, 158] on input "Select an option" at bounding box center [83, 160] width 7 height 7
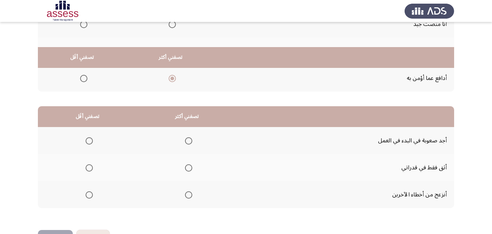
scroll to position [134, 0]
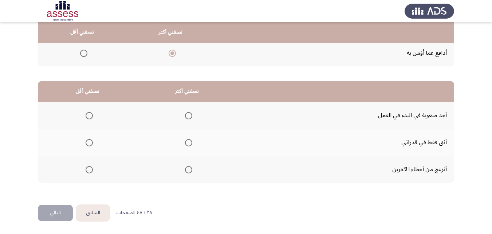
click at [186, 137] on mat-radio-group "Select an option" at bounding box center [187, 142] width 10 height 12
click at [187, 140] on span "Select an option" at bounding box center [188, 142] width 7 height 7
click at [187, 140] on input "Select an option" at bounding box center [188, 142] width 7 height 7
click at [87, 170] on span "Select an option" at bounding box center [89, 169] width 7 height 7
click at [87, 170] on input "Select an option" at bounding box center [89, 169] width 7 height 7
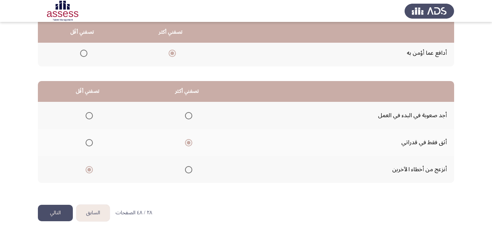
click at [57, 211] on button "التالي" at bounding box center [55, 212] width 35 height 16
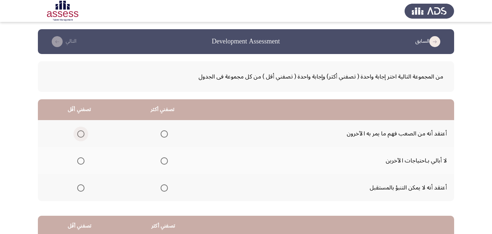
click at [79, 135] on span "Select an option" at bounding box center [80, 133] width 7 height 7
click at [79, 135] on input "Select an option" at bounding box center [80, 133] width 7 height 7
click at [165, 190] on span "Select an option" at bounding box center [164, 187] width 7 height 7
click at [165, 190] on input "Select an option" at bounding box center [164, 187] width 7 height 7
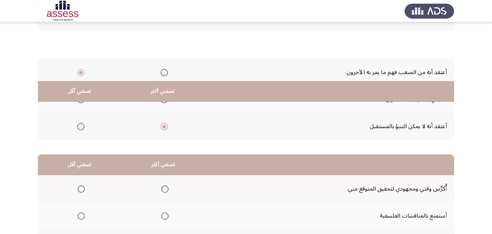
scroll to position [134, 0]
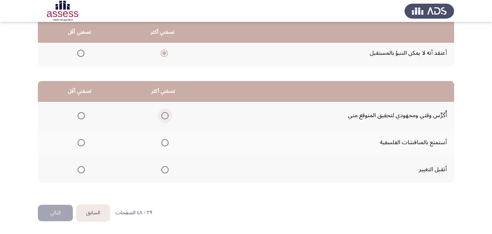
click at [164, 116] on span "Select an option" at bounding box center [164, 115] width 7 height 7
click at [164, 116] on input "Select an option" at bounding box center [164, 115] width 7 height 7
click at [80, 170] on span "Select an option" at bounding box center [81, 169] width 7 height 7
click at [80, 170] on input "Select an option" at bounding box center [81, 169] width 7 height 7
click at [54, 211] on button "التالي" at bounding box center [55, 212] width 35 height 16
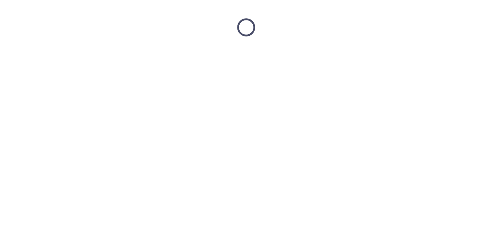
scroll to position [0, 0]
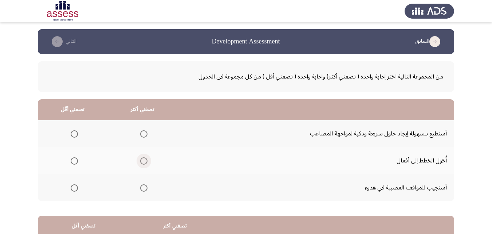
click at [142, 161] on span "Select an option" at bounding box center [143, 160] width 7 height 7
click at [142, 161] on input "Select an option" at bounding box center [143, 160] width 7 height 7
click at [140, 131] on span "Select an option" at bounding box center [143, 133] width 7 height 7
click at [140, 131] on input "Select an option" at bounding box center [143, 133] width 7 height 7
click at [73, 159] on span "Select an option" at bounding box center [74, 160] width 7 height 7
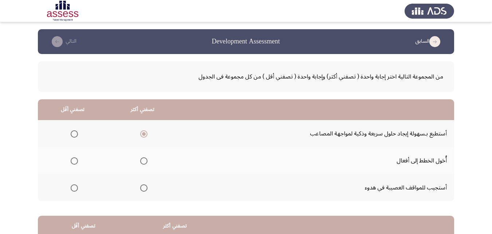
click at [73, 159] on input "Select an option" at bounding box center [74, 160] width 7 height 7
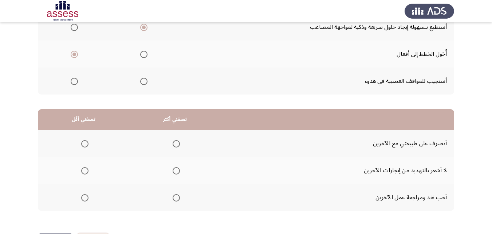
scroll to position [134, 0]
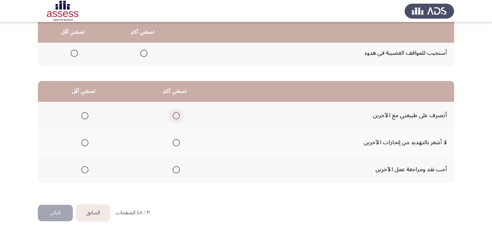
click at [176, 118] on span "Select an option" at bounding box center [176, 115] width 7 height 7
click at [176, 118] on input "Select an option" at bounding box center [176, 115] width 7 height 7
click at [88, 143] on span "Select an option" at bounding box center [84, 142] width 7 height 7
click at [88, 143] on input "Select an option" at bounding box center [84, 142] width 7 height 7
click at [83, 166] on span "Select an option" at bounding box center [84, 169] width 7 height 7
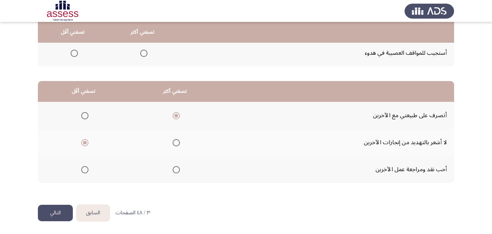
click at [83, 166] on input "Select an option" at bounding box center [84, 169] width 7 height 7
click at [60, 212] on button "التالي" at bounding box center [55, 212] width 35 height 16
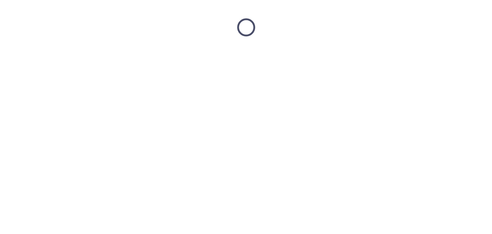
scroll to position [0, 0]
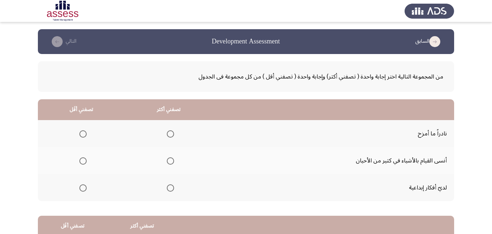
click at [170, 188] on span "Select an option" at bounding box center [170, 187] width 7 height 7
click at [170, 188] on input "Select an option" at bounding box center [170, 187] width 7 height 7
click at [83, 133] on span "Select an option" at bounding box center [82, 133] width 7 height 7
click at [83, 133] on input "Select an option" at bounding box center [82, 133] width 7 height 7
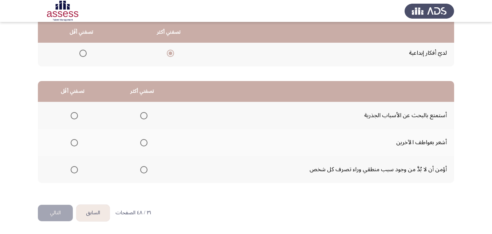
click at [141, 117] on span "Select an option" at bounding box center [143, 115] width 7 height 7
click at [141, 117] on input "Select an option" at bounding box center [143, 115] width 7 height 7
click at [71, 169] on span "Select an option" at bounding box center [74, 169] width 7 height 7
click at [71, 169] on input "Select an option" at bounding box center [74, 169] width 7 height 7
click at [62, 214] on button "التالي" at bounding box center [55, 212] width 35 height 16
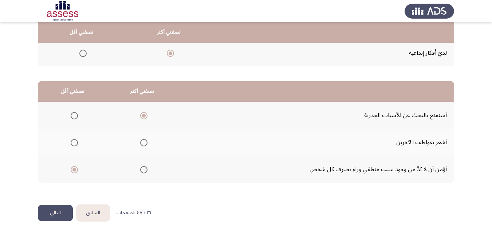
scroll to position [0, 0]
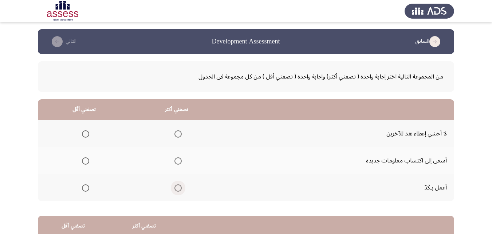
click at [175, 185] on span "Select an option" at bounding box center [178, 187] width 7 height 7
click at [175, 185] on input "Select an option" at bounding box center [178, 187] width 7 height 7
click at [87, 159] on span "Select an option" at bounding box center [85, 160] width 7 height 7
click at [87, 159] on input "Select an option" at bounding box center [85, 160] width 7 height 7
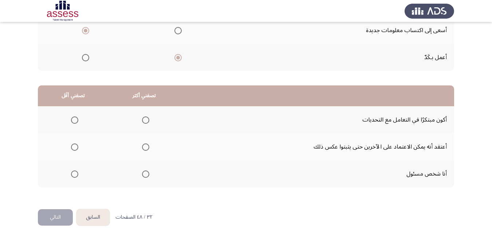
scroll to position [134, 0]
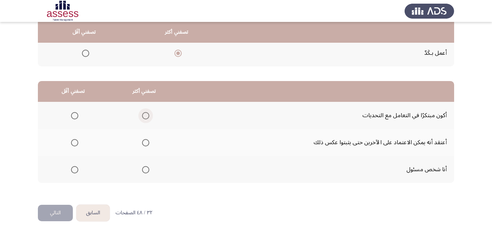
click at [146, 113] on span "Select an option" at bounding box center [145, 115] width 7 height 7
click at [146, 113] on input "Select an option" at bounding box center [145, 115] width 7 height 7
click at [72, 167] on span "Select an option" at bounding box center [74, 169] width 7 height 7
click at [72, 167] on input "Select an option" at bounding box center [74, 169] width 7 height 7
click at [57, 213] on button "التالي" at bounding box center [55, 212] width 35 height 16
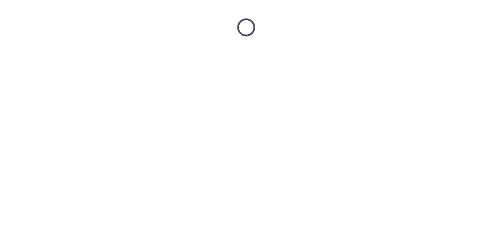
scroll to position [0, 0]
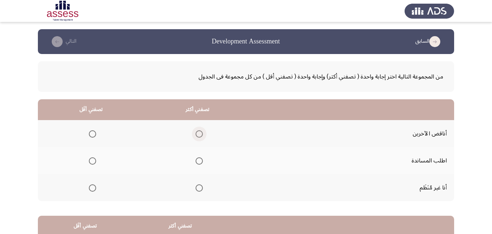
click at [196, 132] on span "Select an option" at bounding box center [199, 133] width 7 height 7
click at [196, 132] on input "Select an option" at bounding box center [199, 133] width 7 height 7
click at [201, 160] on span "Select an option" at bounding box center [199, 160] width 7 height 7
click at [201, 160] on input "Select an option" at bounding box center [199, 160] width 7 height 7
click at [91, 134] on span "Select an option" at bounding box center [92, 133] width 7 height 7
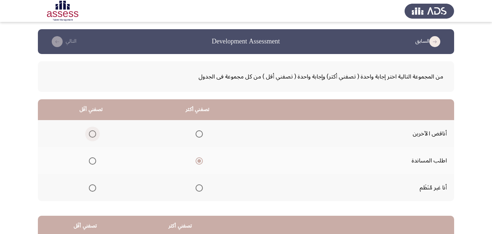
click at [91, 134] on input "Select an option" at bounding box center [92, 133] width 7 height 7
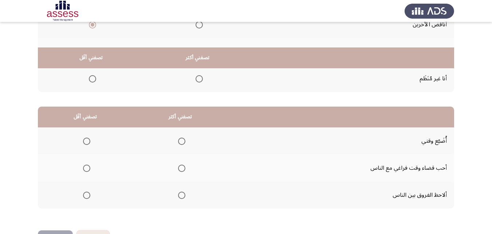
scroll to position [134, 0]
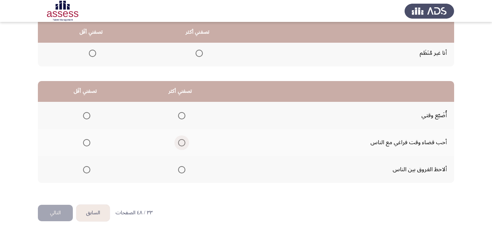
click at [180, 142] on span "Select an option" at bounding box center [181, 142] width 7 height 7
click at [180, 142] on input "Select an option" at bounding box center [181, 142] width 7 height 7
click at [86, 170] on span "Select an option" at bounding box center [86, 169] width 7 height 7
click at [86, 170] on input "Select an option" at bounding box center [86, 169] width 7 height 7
click at [61, 210] on button "التالي" at bounding box center [55, 212] width 35 height 16
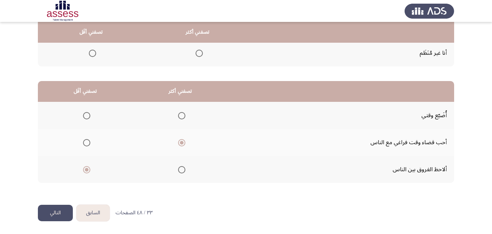
scroll to position [0, 0]
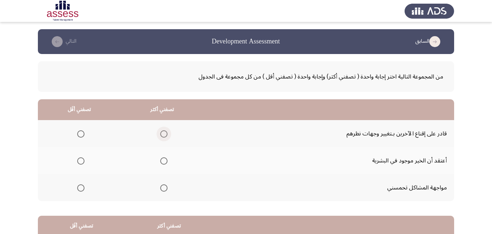
click at [161, 130] on span "Select an option" at bounding box center [163, 133] width 7 height 7
click at [161, 130] on input "Select an option" at bounding box center [163, 133] width 7 height 7
click at [82, 185] on span "Select an option" at bounding box center [80, 187] width 7 height 7
click at [82, 185] on input "Select an option" at bounding box center [80, 187] width 7 height 7
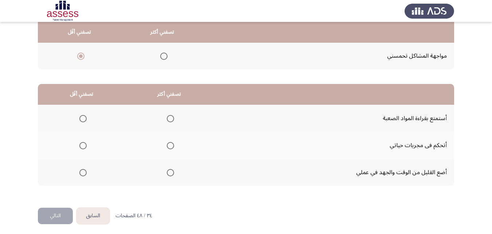
scroll to position [134, 0]
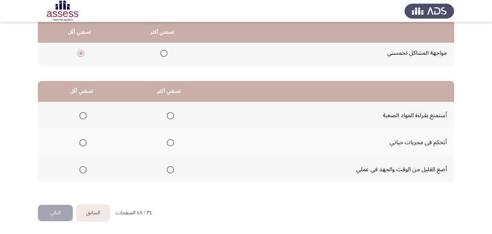
click at [170, 140] on span "Select an option" at bounding box center [170, 142] width 7 height 7
click at [170, 140] on input "Select an option" at bounding box center [170, 142] width 7 height 7
click at [79, 114] on label "Select an option" at bounding box center [82, 115] width 10 height 7
click at [79, 114] on input "Select an option" at bounding box center [82, 115] width 7 height 7
click at [50, 208] on button "التالي" at bounding box center [55, 212] width 35 height 16
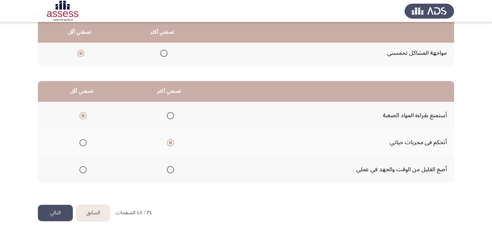
scroll to position [0, 0]
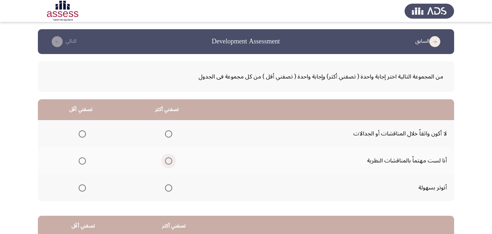
click at [168, 162] on span "Select an option" at bounding box center [168, 160] width 7 height 7
click at [168, 162] on input "Select an option" at bounding box center [168, 160] width 7 height 7
click at [80, 135] on span "Select an option" at bounding box center [82, 133] width 7 height 7
click at [80, 135] on input "Select an option" at bounding box center [82, 133] width 7 height 7
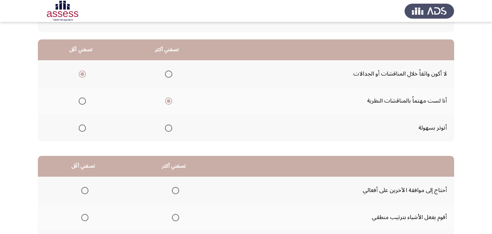
scroll to position [134, 0]
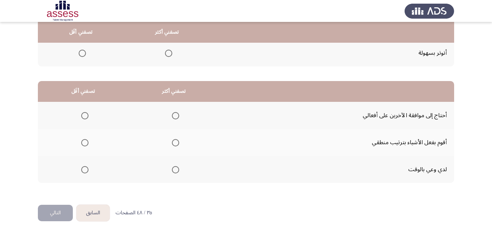
click at [177, 145] on span "Select an option" at bounding box center [175, 142] width 7 height 7
click at [177, 145] on input "Select an option" at bounding box center [175, 142] width 7 height 7
click at [83, 113] on span "Select an option" at bounding box center [84, 115] width 7 height 7
click at [83, 113] on input "Select an option" at bounding box center [84, 115] width 7 height 7
click at [48, 211] on button "التالي" at bounding box center [55, 212] width 35 height 16
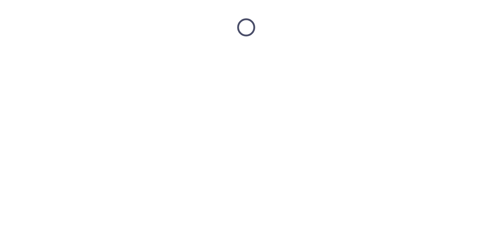
scroll to position [0, 0]
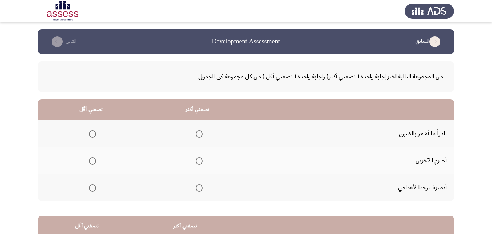
click at [197, 159] on span "Select an option" at bounding box center [199, 160] width 7 height 7
click at [197, 159] on input "Select an option" at bounding box center [199, 160] width 7 height 7
click at [90, 184] on span "Select an option" at bounding box center [92, 187] width 7 height 7
click at [90, 184] on input "Select an option" at bounding box center [92, 187] width 7 height 7
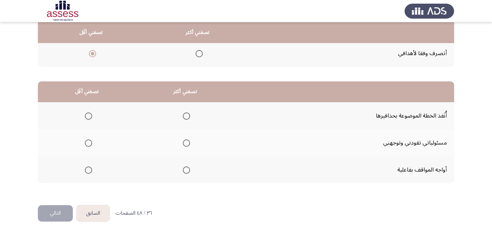
scroll to position [134, 0]
click at [185, 168] on span "Select an option" at bounding box center [186, 169] width 7 height 7
click at [185, 168] on input "Select an option" at bounding box center [186, 169] width 7 height 7
click at [86, 113] on span "Select an option" at bounding box center [88, 115] width 7 height 7
click at [86, 113] on input "Select an option" at bounding box center [88, 115] width 7 height 7
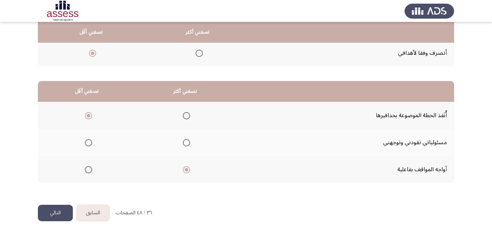
click at [57, 212] on button "التالي" at bounding box center [55, 212] width 35 height 16
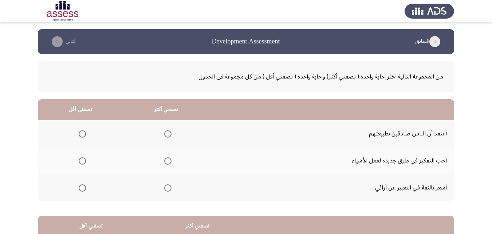
click at [168, 189] on span "Select an option" at bounding box center [167, 187] width 7 height 7
click at [168, 189] on input "Select an option" at bounding box center [167, 187] width 7 height 7
click at [84, 160] on span "Select an option" at bounding box center [82, 160] width 7 height 7
click at [84, 160] on input "Select an option" at bounding box center [82, 160] width 7 height 7
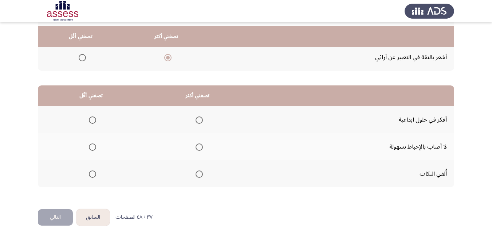
scroll to position [134, 0]
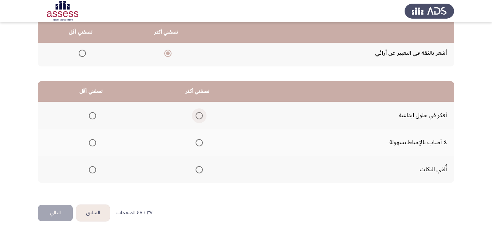
click at [200, 114] on span "Select an option" at bounding box center [199, 115] width 7 height 7
click at [200, 114] on input "Select an option" at bounding box center [199, 115] width 7 height 7
click at [93, 142] on span "Select an option" at bounding box center [92, 142] width 7 height 7
click at [93, 142] on input "Select an option" at bounding box center [92, 142] width 7 height 7
click at [57, 209] on button "التالي" at bounding box center [55, 212] width 35 height 16
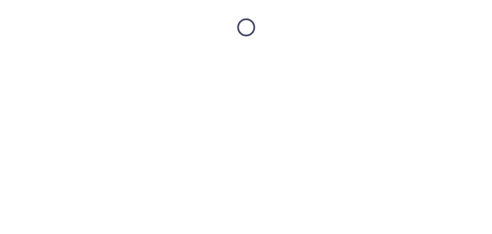
scroll to position [0, 0]
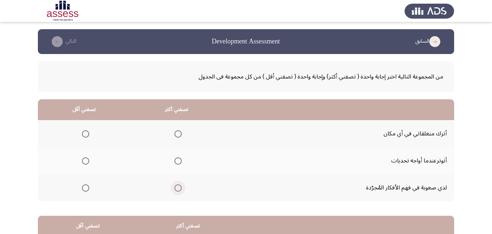
click at [180, 188] on span "Select an option" at bounding box center [178, 187] width 7 height 7
click at [180, 188] on input "Select an option" at bounding box center [178, 187] width 7 height 7
click at [85, 159] on span "Select an option" at bounding box center [85, 160] width 7 height 7
click at [85, 159] on input "Select an option" at bounding box center [85, 160] width 7 height 7
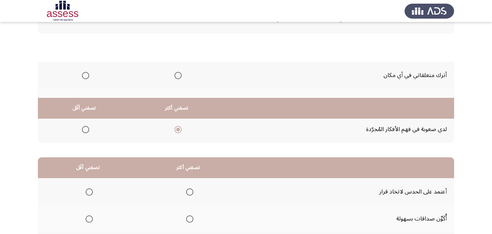
scroll to position [134, 0]
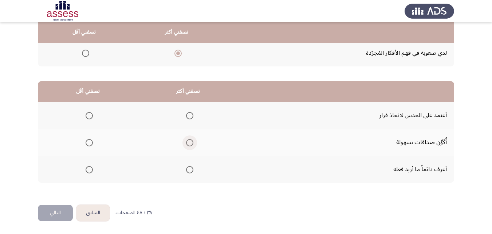
click at [192, 141] on span "Select an option" at bounding box center [189, 142] width 7 height 7
click at [192, 141] on input "Select an option" at bounding box center [189, 142] width 7 height 7
click at [192, 119] on span "Select an option" at bounding box center [189, 115] width 7 height 7
click at [192, 119] on input "Select an option" at bounding box center [189, 115] width 7 height 7
click at [85, 142] on label "Select an option" at bounding box center [88, 142] width 10 height 7
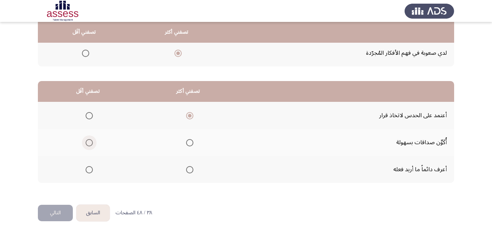
click at [86, 142] on input "Select an option" at bounding box center [89, 142] width 7 height 7
click at [89, 167] on span "Select an option" at bounding box center [89, 169] width 7 height 7
click at [89, 167] on input "Select an option" at bounding box center [89, 169] width 7 height 7
click at [61, 212] on button "التالي" at bounding box center [55, 212] width 35 height 16
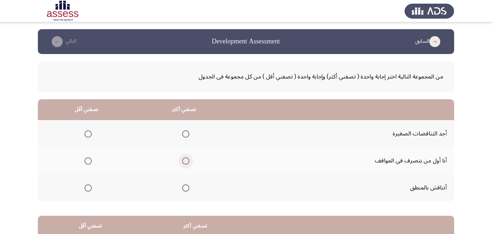
click at [187, 158] on span "Select an option" at bounding box center [185, 160] width 7 height 7
click at [187, 158] on input "Select an option" at bounding box center [185, 160] width 7 height 7
click at [83, 188] on label "Select an option" at bounding box center [87, 187] width 10 height 7
click at [85, 188] on input "Select an option" at bounding box center [88, 187] width 7 height 7
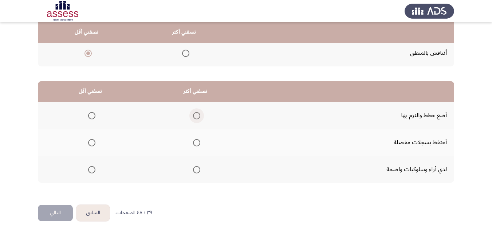
click at [197, 113] on span "Select an option" at bounding box center [196, 115] width 7 height 7
click at [197, 113] on input "Select an option" at bounding box center [196, 115] width 7 height 7
click at [93, 169] on span "Select an option" at bounding box center [91, 169] width 7 height 7
click at [93, 169] on input "Select an option" at bounding box center [91, 169] width 7 height 7
click at [58, 216] on button "التالي" at bounding box center [55, 212] width 35 height 16
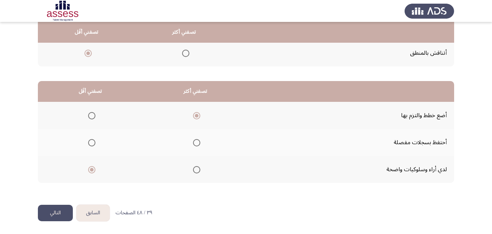
scroll to position [0, 0]
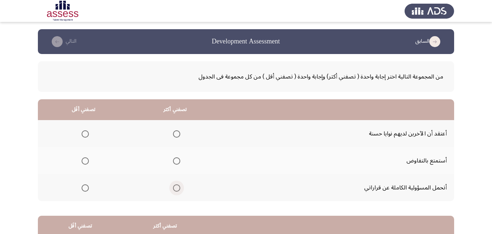
click at [176, 188] on span "Select an option" at bounding box center [176, 187] width 7 height 7
click at [176, 188] on input "Select an option" at bounding box center [176, 187] width 7 height 7
click at [85, 159] on span "Select an option" at bounding box center [85, 160] width 7 height 7
click at [85, 159] on input "Select an option" at bounding box center [85, 160] width 7 height 7
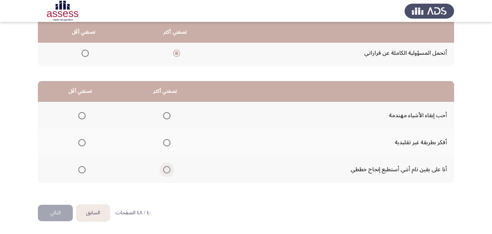
click at [164, 170] on span "Select an option" at bounding box center [166, 169] width 7 height 7
click at [164, 170] on input "Select an option" at bounding box center [166, 169] width 7 height 7
click at [79, 143] on span "Select an option" at bounding box center [81, 142] width 7 height 7
click at [79, 143] on input "Select an option" at bounding box center [81, 142] width 7 height 7
click at [58, 206] on button "التالي" at bounding box center [55, 212] width 35 height 16
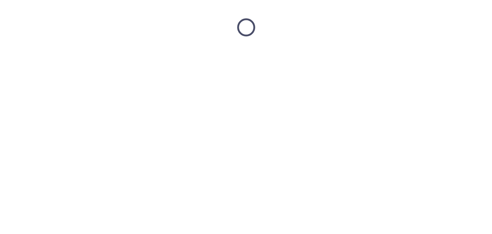
scroll to position [0, 0]
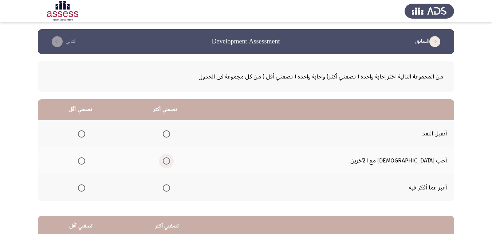
click at [170, 161] on span "Select an option" at bounding box center [166, 160] width 7 height 7
click at [170, 161] on input "Select an option" at bounding box center [166, 160] width 7 height 7
click at [85, 133] on span "Select an option" at bounding box center [81, 133] width 7 height 7
click at [85, 133] on input "Select an option" at bounding box center [81, 133] width 7 height 7
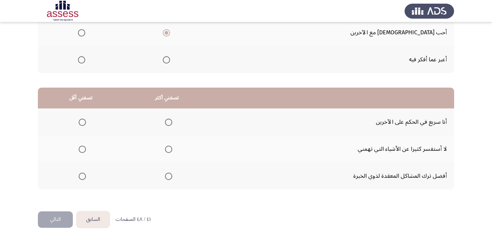
scroll to position [134, 0]
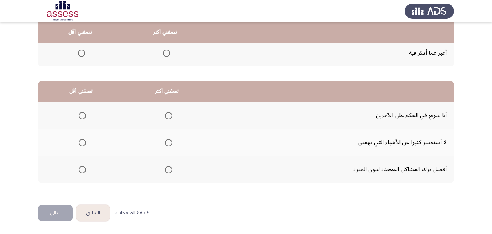
click at [169, 142] on span "Select an option" at bounding box center [168, 142] width 7 height 7
click at [169, 142] on input "Select an option" at bounding box center [168, 142] width 7 height 7
click at [82, 142] on span "Select an option" at bounding box center [82, 142] width 7 height 7
click at [82, 142] on input "Select an option" at bounding box center [82, 142] width 7 height 7
click at [167, 114] on span "Select an option" at bounding box center [168, 115] width 7 height 7
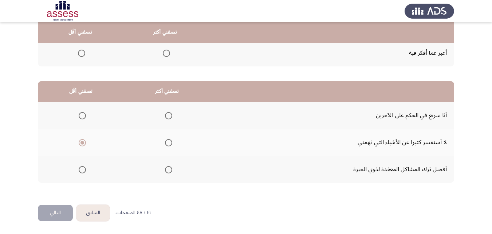
click at [167, 114] on input "Select an option" at bounding box center [168, 115] width 7 height 7
click at [81, 170] on span "Select an option" at bounding box center [82, 169] width 7 height 7
click at [81, 170] on input "Select an option" at bounding box center [82, 169] width 7 height 7
click at [169, 142] on span "Select an option" at bounding box center [168, 142] width 7 height 7
click at [169, 142] on input "Select an option" at bounding box center [168, 142] width 7 height 7
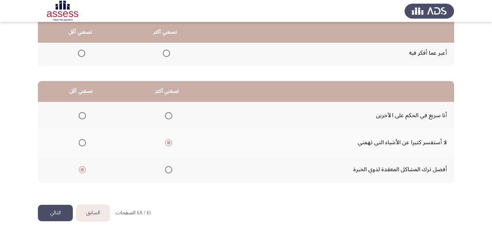
click at [55, 211] on button "التالي" at bounding box center [55, 212] width 35 height 16
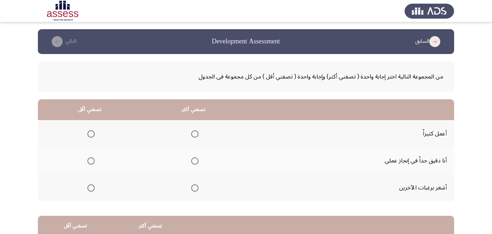
click at [195, 133] on span "Select an option" at bounding box center [194, 133] width 7 height 7
click at [195, 133] on input "Select an option" at bounding box center [194, 133] width 7 height 7
click at [92, 187] on span "Select an option" at bounding box center [90, 187] width 7 height 7
click at [92, 187] on input "Select an option" at bounding box center [90, 187] width 7 height 7
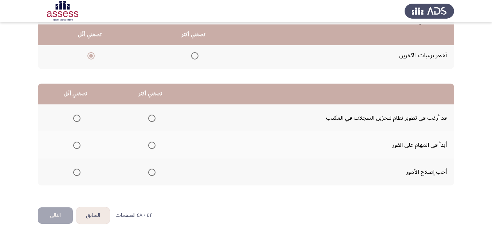
scroll to position [134, 0]
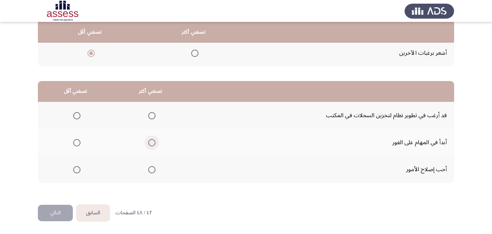
click at [148, 141] on span "Select an option" at bounding box center [151, 142] width 7 height 7
click at [148, 141] on input "Select an option" at bounding box center [151, 142] width 7 height 7
click at [76, 168] on span "Select an option" at bounding box center [76, 169] width 7 height 7
click at [76, 168] on input "Select an option" at bounding box center [76, 169] width 7 height 7
click at [56, 208] on button "التالي" at bounding box center [55, 212] width 35 height 16
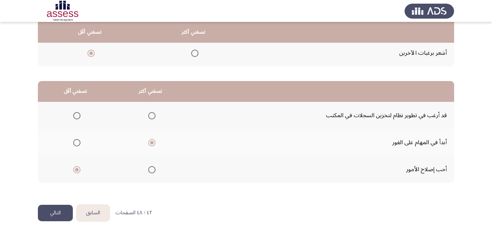
scroll to position [0, 0]
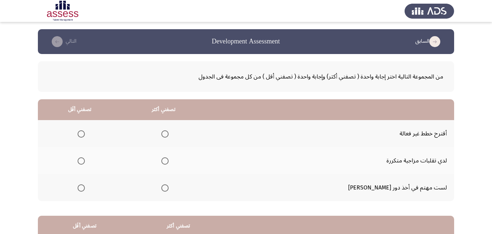
click at [85, 186] on span "Select an option" at bounding box center [81, 187] width 7 height 7
click at [85, 186] on input "Select an option" at bounding box center [81, 187] width 7 height 7
click at [169, 188] on span "Select an option" at bounding box center [164, 187] width 7 height 7
click at [169, 188] on input "Select an option" at bounding box center [164, 187] width 7 height 7
click at [85, 160] on span "Select an option" at bounding box center [81, 160] width 7 height 7
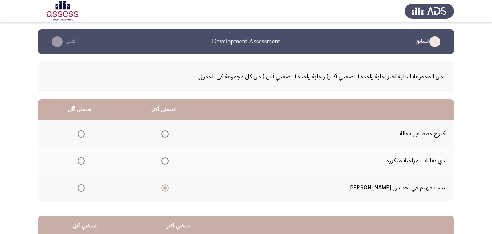
click at [85, 160] on input "Select an option" at bounding box center [81, 160] width 7 height 7
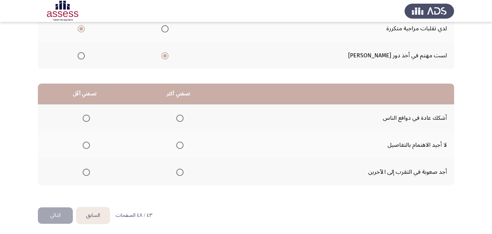
scroll to position [134, 0]
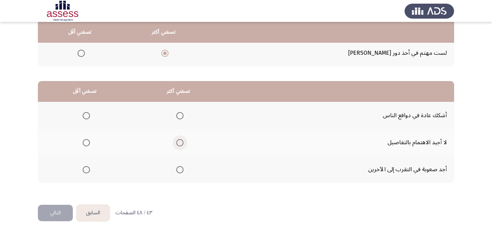
click at [177, 142] on span "Select an option" at bounding box center [179, 142] width 7 height 7
click at [177, 142] on input "Select an option" at bounding box center [179, 142] width 7 height 7
click at [89, 117] on span "Select an option" at bounding box center [86, 115] width 7 height 7
click at [89, 117] on input "Select an option" at bounding box center [86, 115] width 7 height 7
click at [65, 208] on button "التالي" at bounding box center [55, 212] width 35 height 16
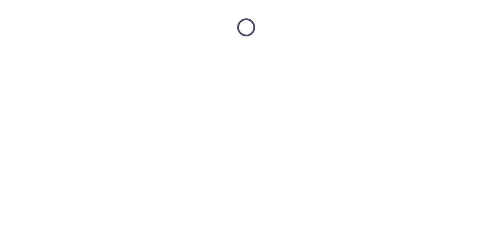
scroll to position [0, 0]
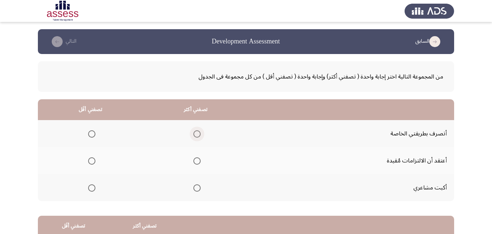
click at [197, 135] on span "Select an option" at bounding box center [196, 133] width 7 height 7
click at [197, 135] on input "Select an option" at bounding box center [196, 133] width 7 height 7
click at [93, 161] on span "Select an option" at bounding box center [91, 160] width 7 height 7
click at [93, 161] on input "Select an option" at bounding box center [91, 160] width 7 height 7
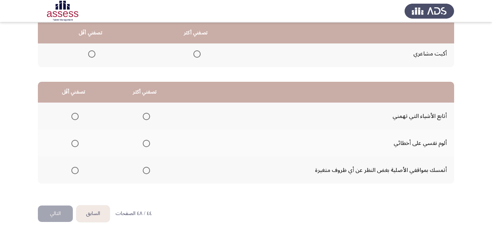
scroll to position [134, 0]
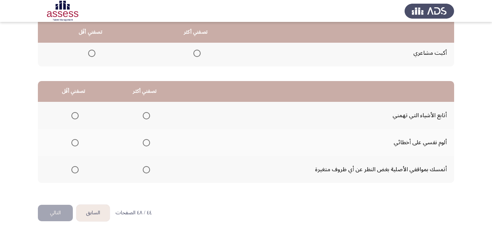
click at [143, 142] on span "Select an option" at bounding box center [146, 142] width 7 height 7
click at [143, 142] on input "Select an option" at bounding box center [146, 142] width 7 height 7
click at [75, 168] on span "Select an option" at bounding box center [74, 169] width 7 height 7
click at [75, 168] on input "Select an option" at bounding box center [74, 169] width 7 height 7
click at [58, 209] on button "التالي" at bounding box center [55, 212] width 35 height 16
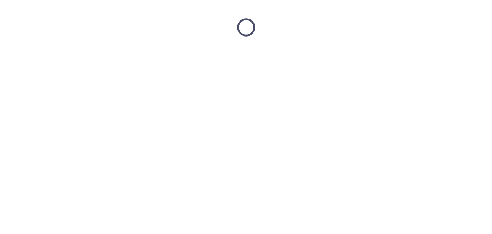
scroll to position [0, 0]
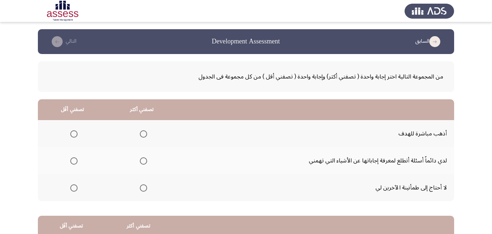
click at [144, 132] on span "Select an option" at bounding box center [143, 133] width 7 height 7
click at [144, 132] on input "Select an option" at bounding box center [143, 133] width 7 height 7
click at [74, 159] on span "Select an option" at bounding box center [73, 160] width 7 height 7
click at [74, 159] on input "Select an option" at bounding box center [73, 160] width 7 height 7
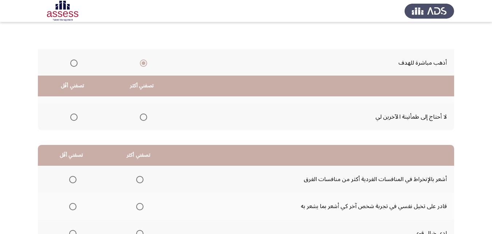
scroll to position [134, 0]
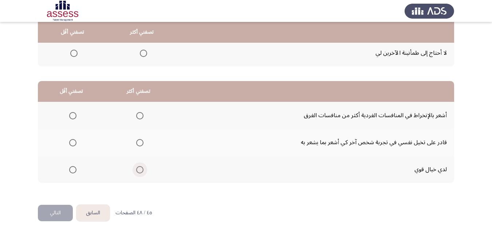
click at [137, 169] on span "Select an option" at bounding box center [139, 169] width 7 height 7
click at [137, 169] on input "Select an option" at bounding box center [139, 169] width 7 height 7
click at [73, 115] on span "Select an option" at bounding box center [72, 115] width 7 height 7
click at [73, 115] on input "Select an option" at bounding box center [72, 115] width 7 height 7
click at [55, 215] on button "التالي" at bounding box center [55, 212] width 35 height 16
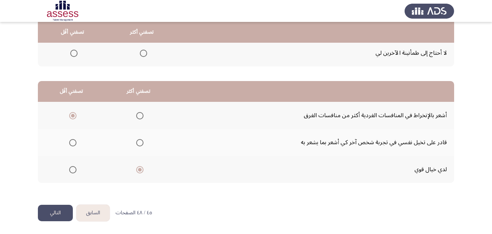
scroll to position [0, 0]
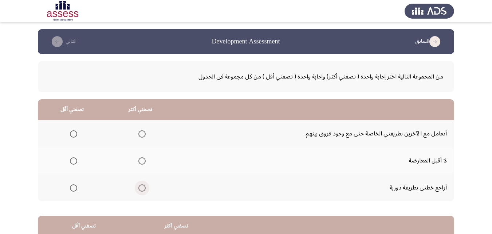
click at [145, 188] on span "Select an option" at bounding box center [141, 187] width 7 height 7
click at [145, 188] on input "Select an option" at bounding box center [141, 187] width 7 height 7
click at [71, 133] on span "Select an option" at bounding box center [73, 133] width 7 height 7
click at [71, 133] on input "Select an option" at bounding box center [73, 133] width 7 height 7
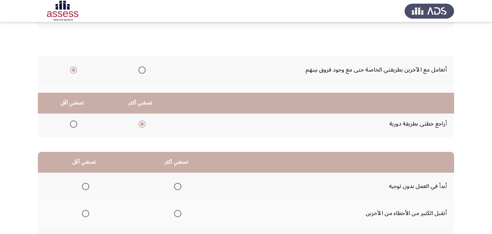
scroll to position [134, 0]
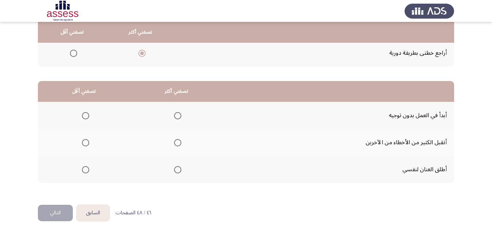
click at [176, 112] on span "Select an option" at bounding box center [177, 115] width 7 height 7
click at [176, 112] on input "Select an option" at bounding box center [177, 115] width 7 height 7
click at [84, 142] on span "Select an option" at bounding box center [85, 142] width 7 height 7
click at [84, 142] on input "Select an option" at bounding box center [85, 142] width 7 height 7
click at [63, 207] on button "التالي" at bounding box center [55, 212] width 35 height 16
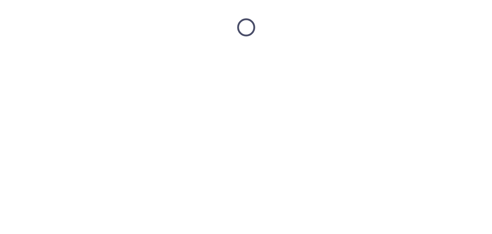
scroll to position [0, 0]
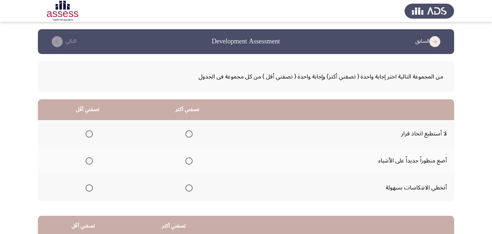
click at [189, 186] on span "Select an option" at bounding box center [188, 187] width 7 height 7
click at [189, 186] on input "Select an option" at bounding box center [188, 187] width 7 height 7
click at [185, 161] on span "Select an option" at bounding box center [188, 160] width 7 height 7
click at [185, 161] on input "Select an option" at bounding box center [188, 160] width 7 height 7
click at [86, 189] on span "Select an option" at bounding box center [89, 187] width 7 height 7
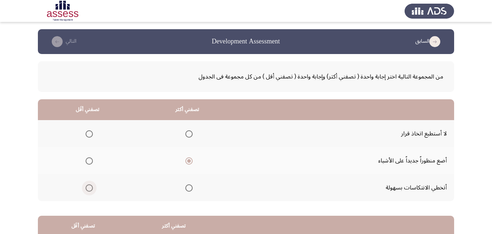
click at [86, 189] on input "Select an option" at bounding box center [89, 187] width 7 height 7
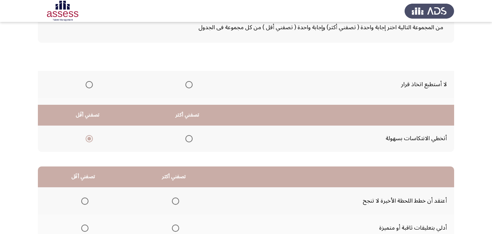
scroll to position [134, 0]
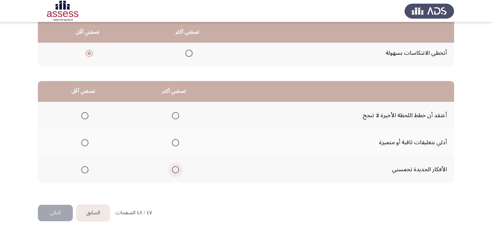
click at [173, 168] on span "Select an option" at bounding box center [175, 169] width 7 height 7
click at [173, 168] on input "Select an option" at bounding box center [175, 169] width 7 height 7
click at [85, 139] on span "Select an option" at bounding box center [84, 142] width 7 height 7
click at [85, 139] on input "Select an option" at bounding box center [84, 142] width 7 height 7
click at [55, 212] on button "التالي" at bounding box center [55, 212] width 35 height 16
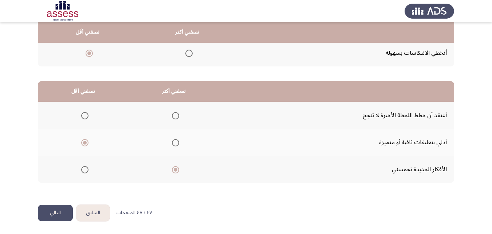
scroll to position [0, 0]
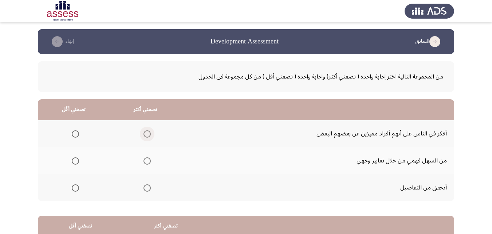
click at [145, 131] on span "Select an option" at bounding box center [147, 133] width 7 height 7
click at [145, 131] on input "Select an option" at bounding box center [147, 133] width 7 height 7
click at [72, 162] on span "Select an option" at bounding box center [75, 160] width 7 height 7
click at [72, 162] on input "Select an option" at bounding box center [75, 160] width 7 height 7
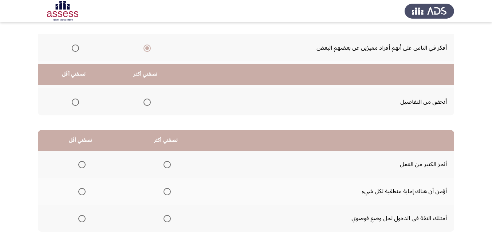
scroll to position [134, 0]
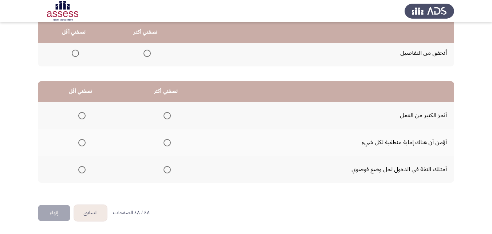
click at [164, 114] on span "Select an option" at bounding box center [167, 115] width 7 height 7
click at [164, 114] on input "Select an option" at bounding box center [167, 115] width 7 height 7
click at [81, 171] on span "Select an option" at bounding box center [81, 169] width 7 height 7
click at [81, 171] on input "Select an option" at bounding box center [81, 169] width 7 height 7
click at [53, 211] on button "إنهاء" at bounding box center [54, 212] width 32 height 16
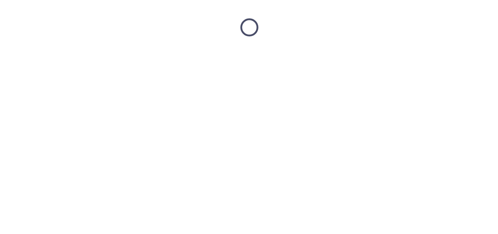
scroll to position [0, 0]
